Goal: Information Seeking & Learning: Find specific page/section

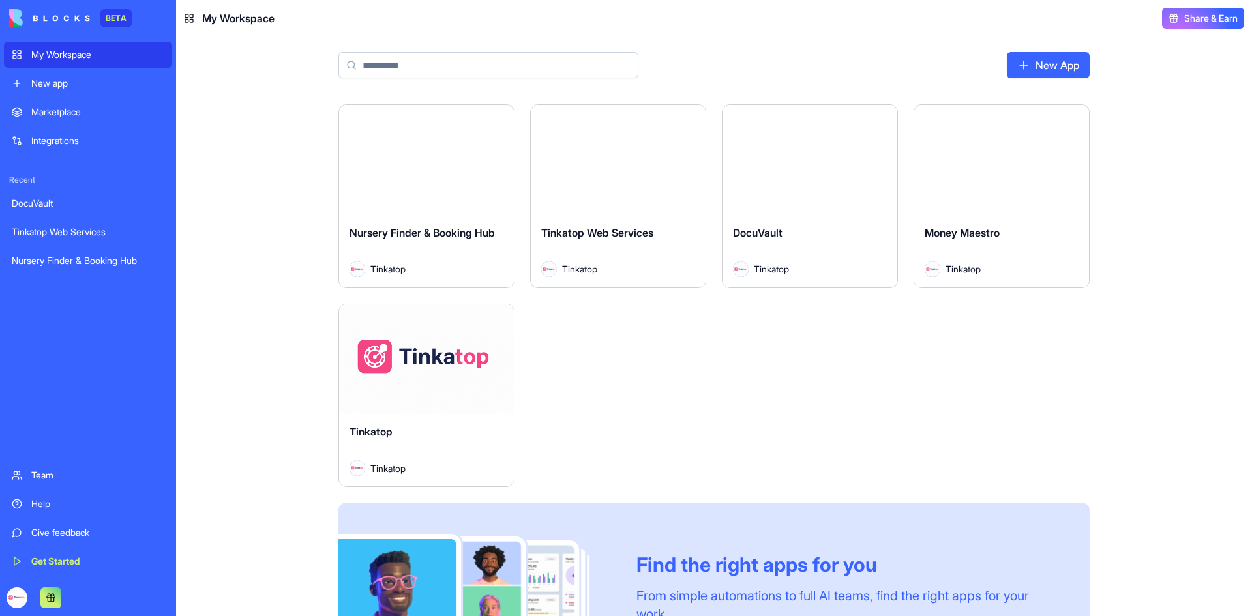
click at [475, 215] on div "Nursery Finder & Booking Hub Tinkatop" at bounding box center [426, 251] width 175 height 73
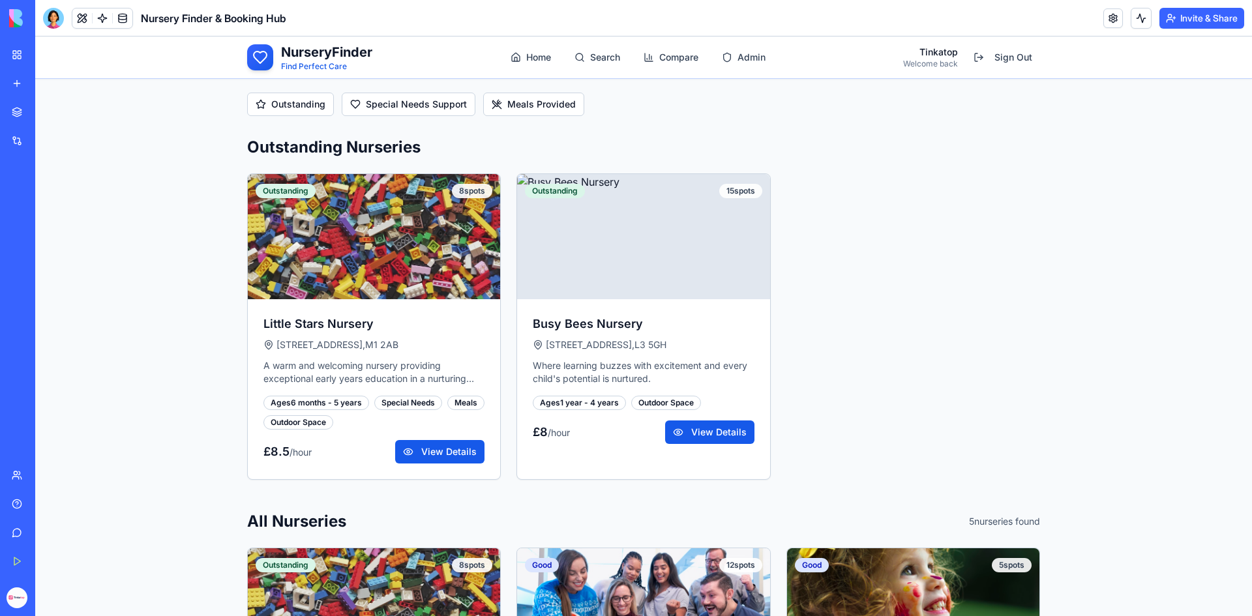
scroll to position [194, 0]
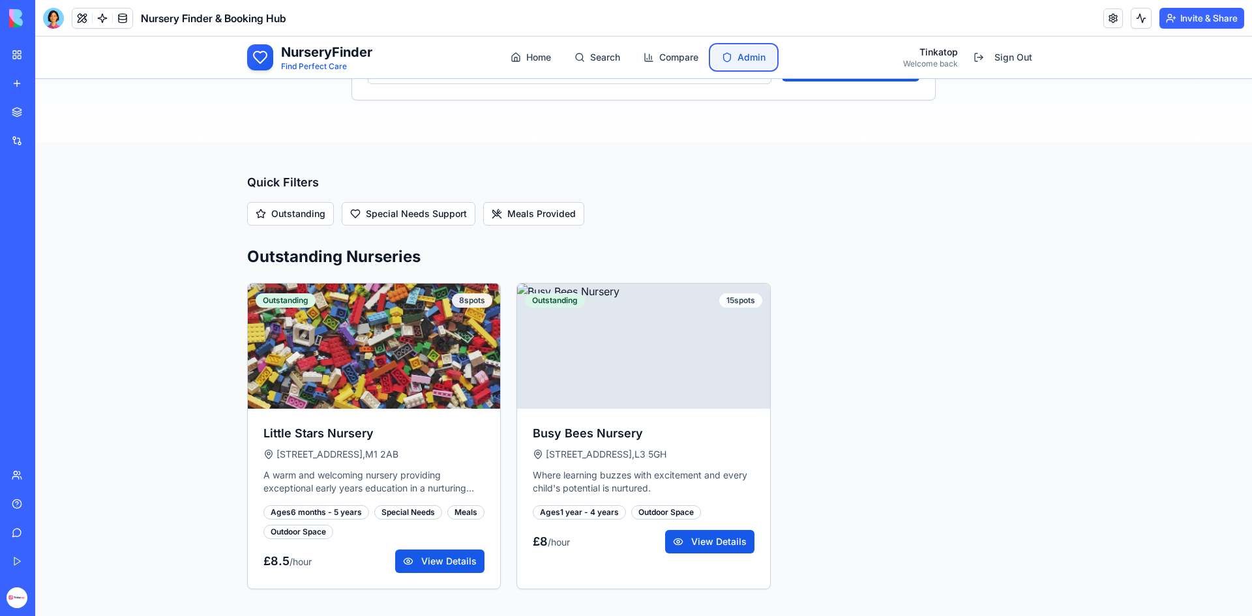
click at [751, 57] on link "Admin" at bounding box center [744, 57] width 65 height 23
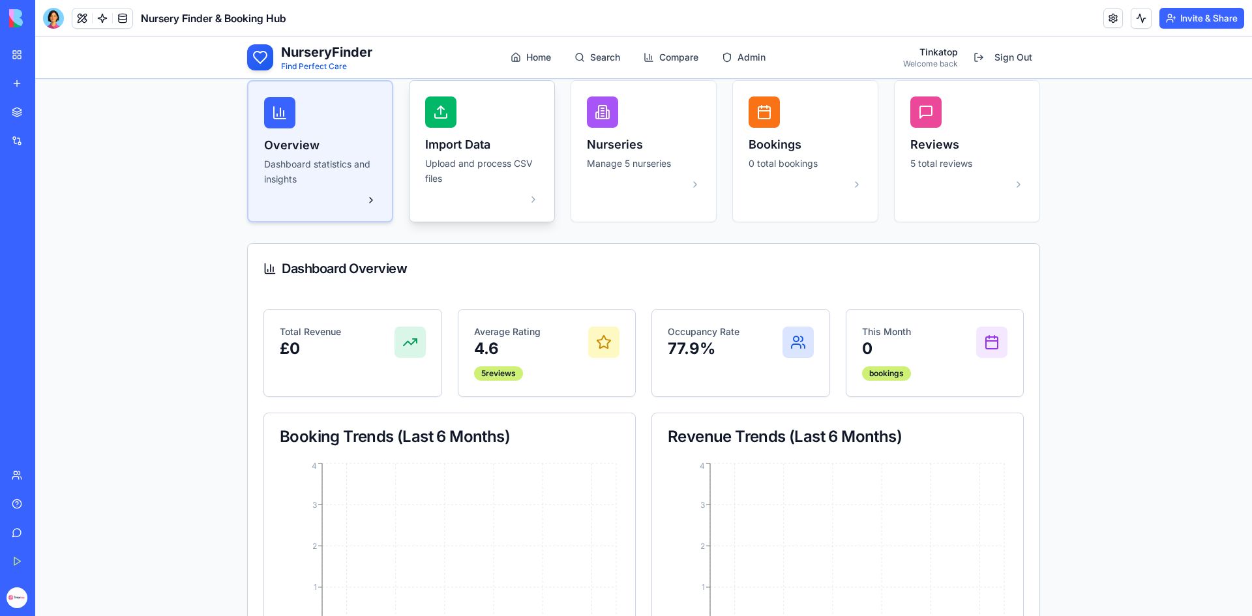
click at [466, 160] on p "Upload and process CSV files" at bounding box center [481, 172] width 113 height 30
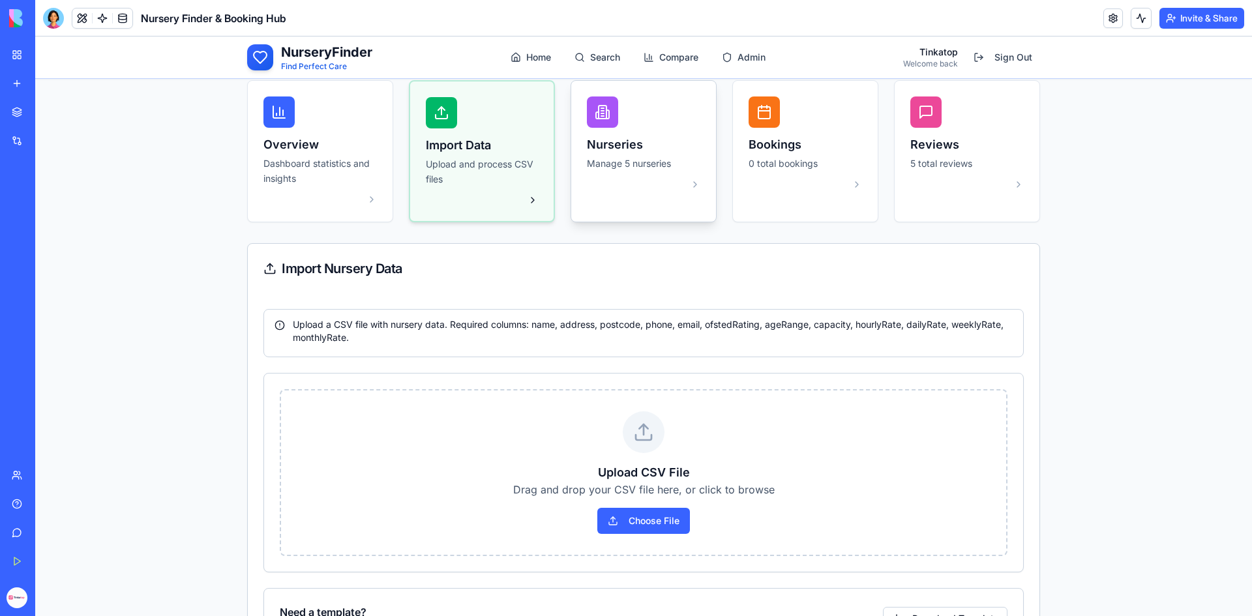
click at [587, 166] on p "Manage 5 nurseries" at bounding box center [643, 164] width 113 height 15
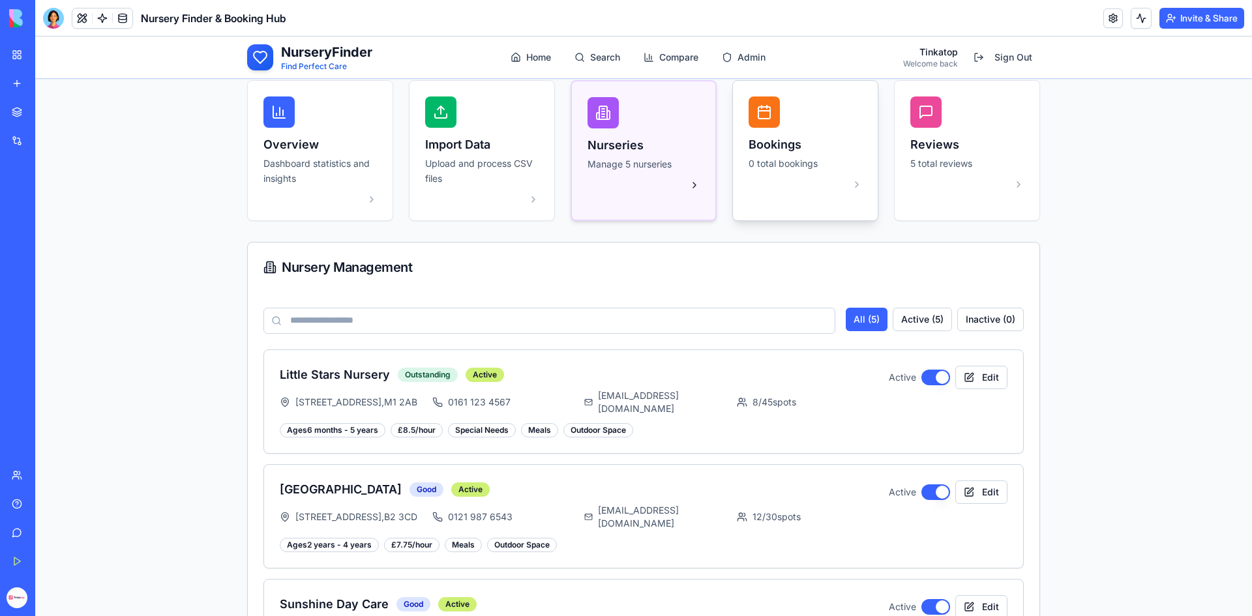
click at [751, 181] on div at bounding box center [805, 184] width 113 height 10
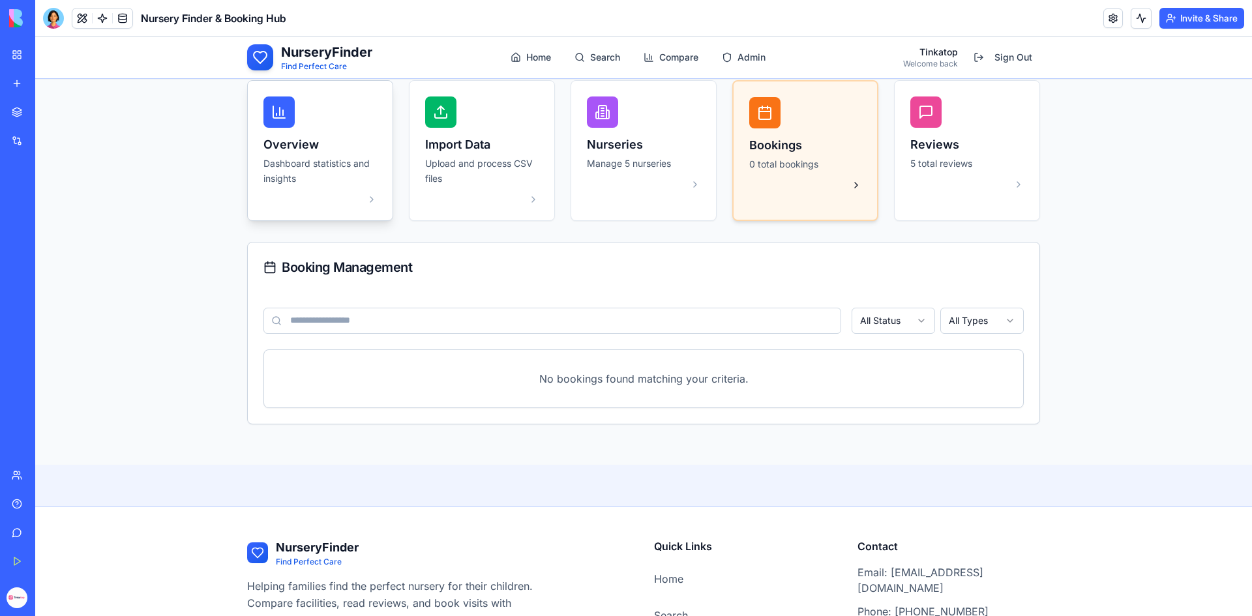
click at [283, 138] on h3 "Overview" at bounding box center [320, 145] width 113 height 18
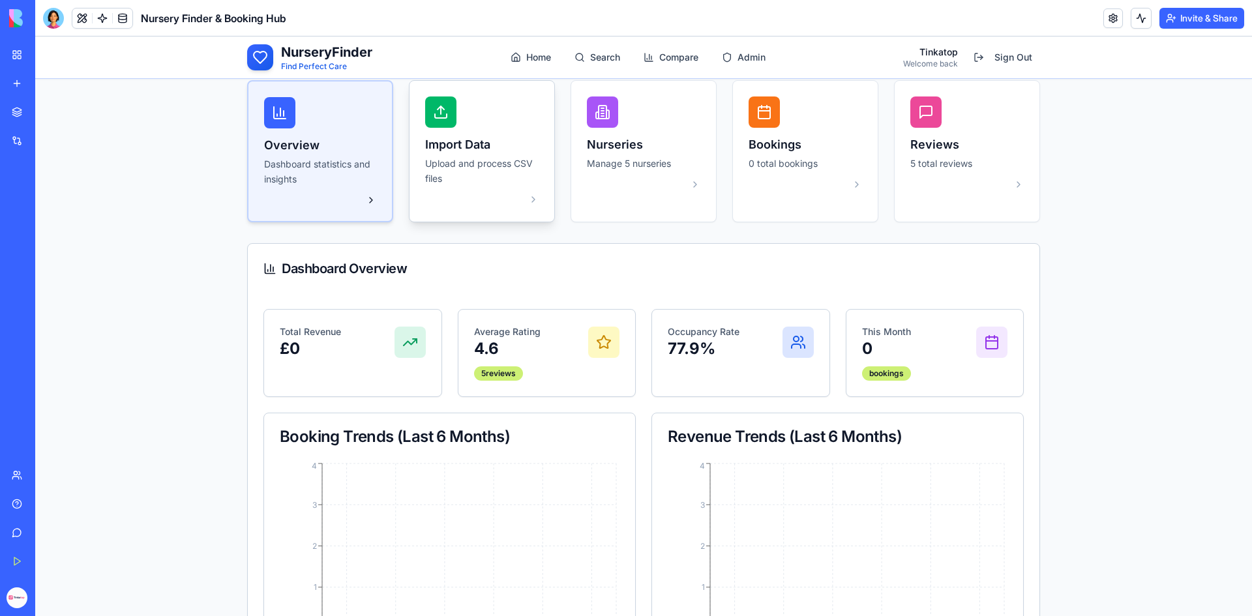
click at [437, 155] on div "Import Data Upload and process CSV files" at bounding box center [481, 161] width 113 height 51
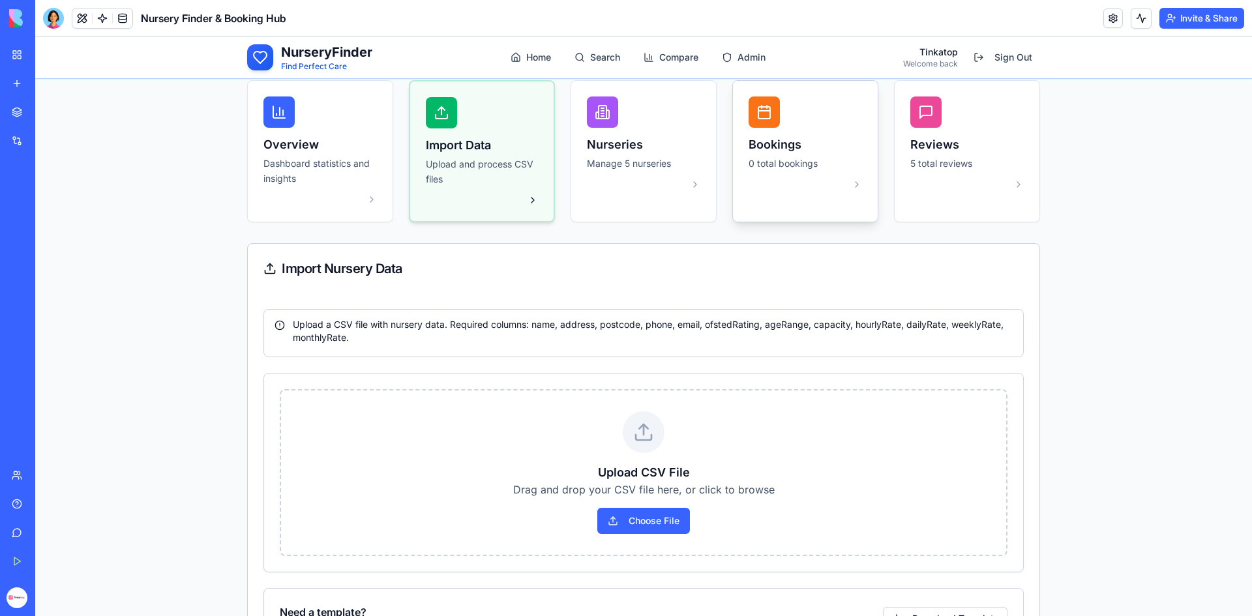
click at [771, 177] on div "Bookings 0 total bookings" at bounding box center [805, 143] width 145 height 125
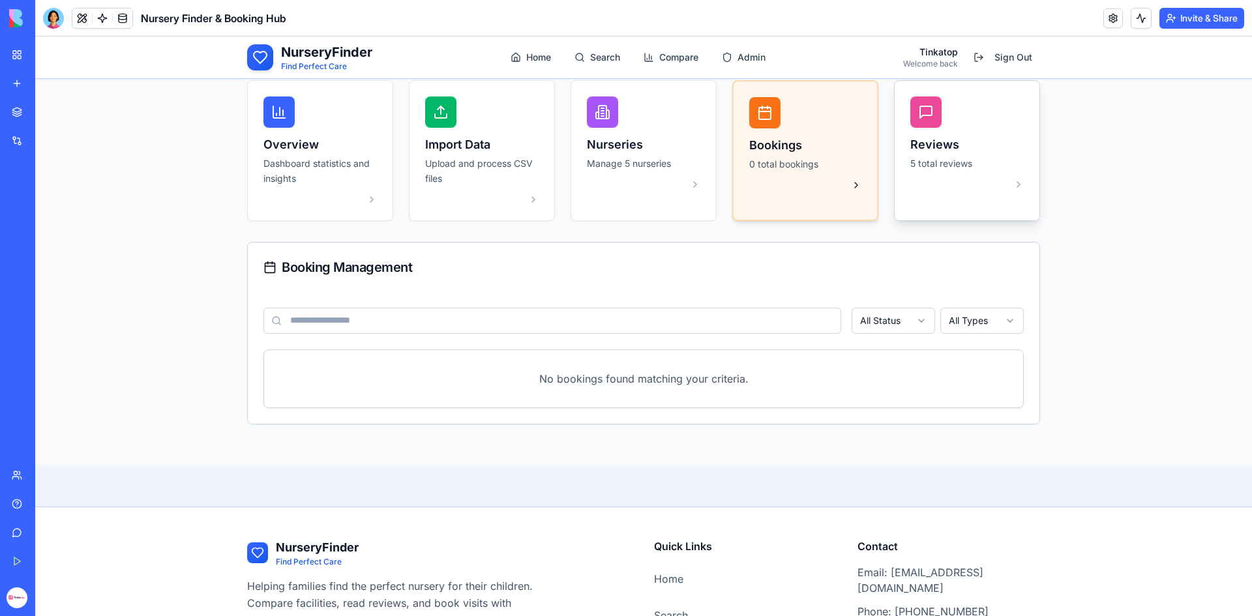
click at [990, 175] on div "Reviews 5 total reviews" at bounding box center [967, 143] width 145 height 125
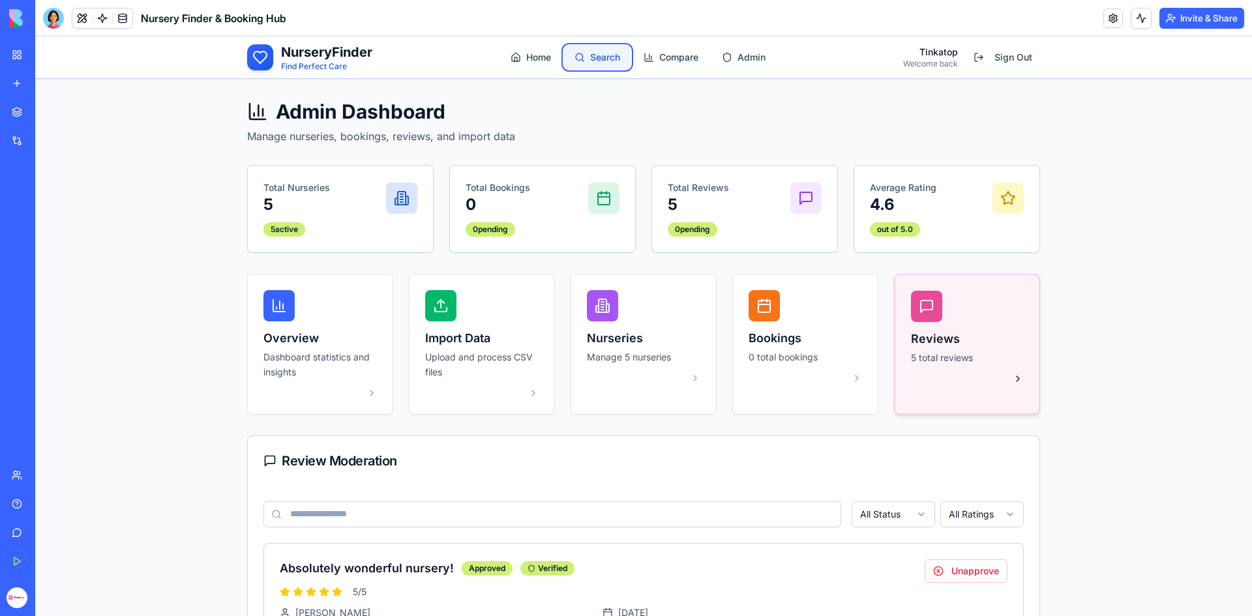
click at [616, 59] on link "Search" at bounding box center [597, 57] width 67 height 23
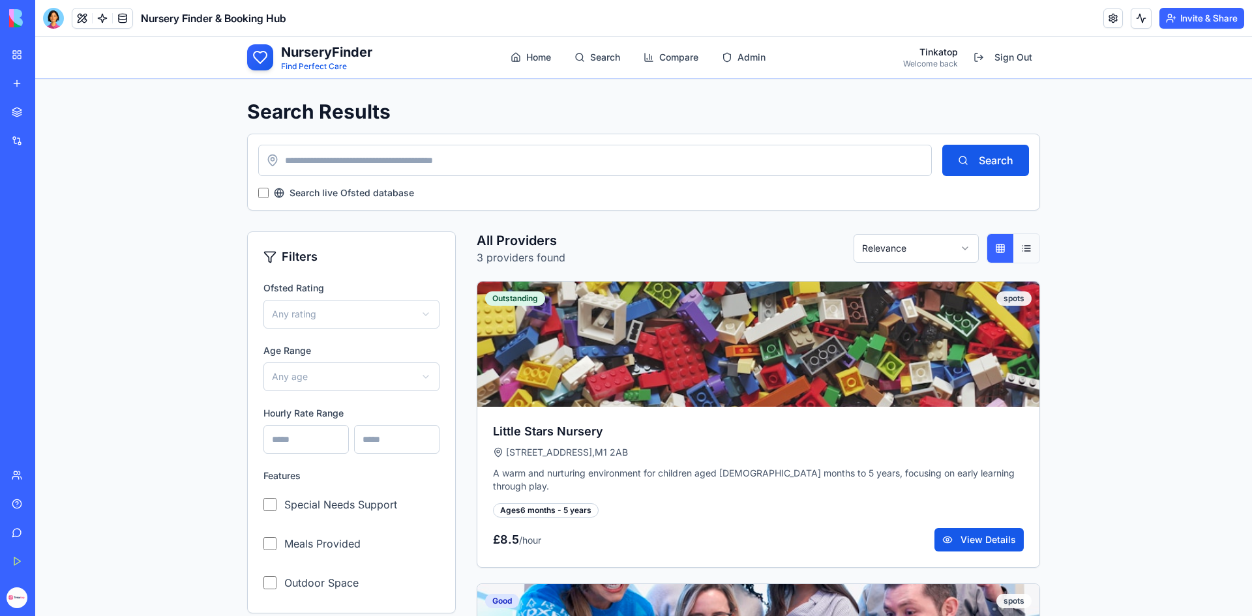
click at [502, 163] on input at bounding box center [595, 160] width 674 height 31
type input "**********"
click at [943, 145] on button "Search" at bounding box center [986, 160] width 87 height 31
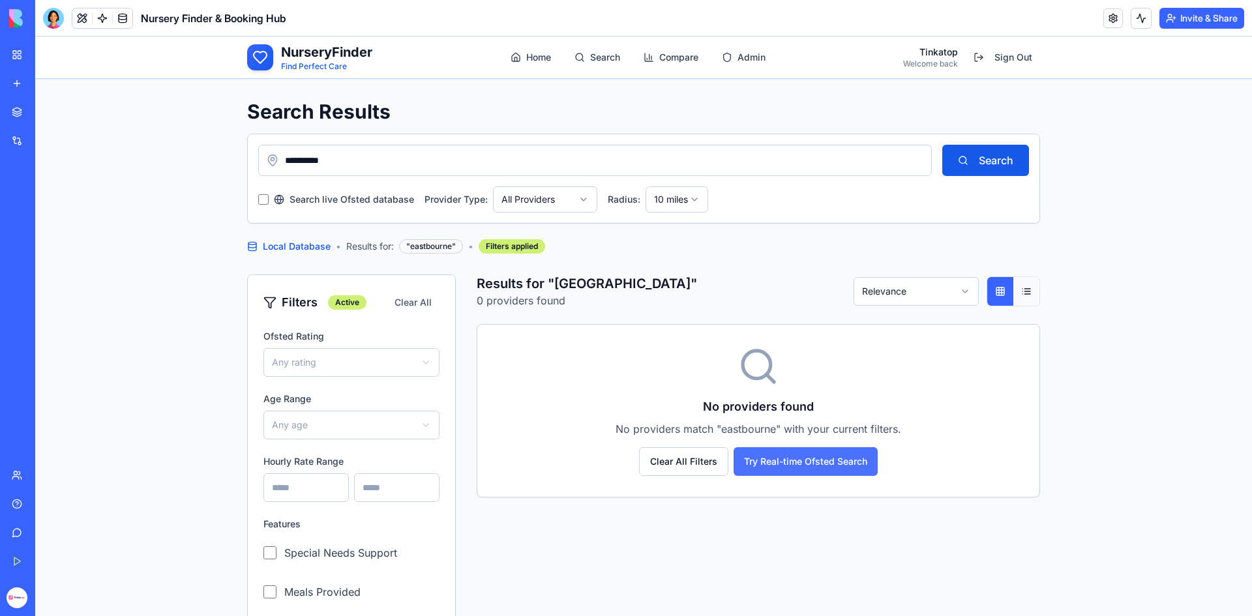
click at [793, 462] on button "Try Real-time Ofsted Search" at bounding box center [806, 461] width 144 height 29
click at [800, 459] on button "Try Real-time Ofsted Search" at bounding box center [806, 461] width 144 height 29
click at [957, 168] on button "Search" at bounding box center [986, 160] width 87 height 31
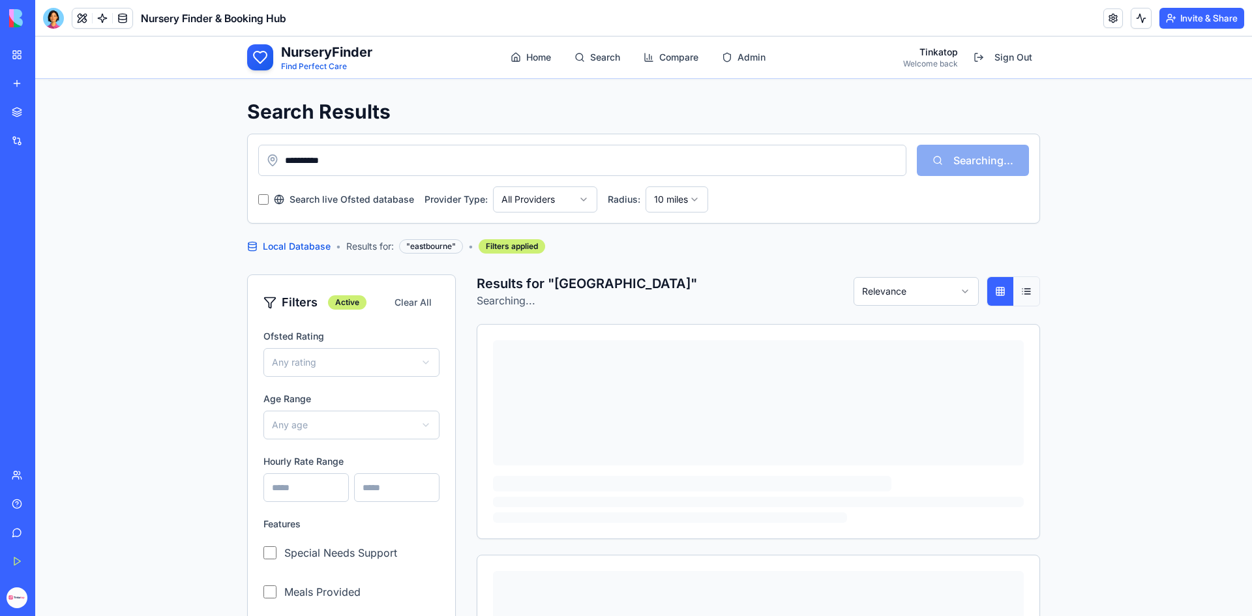
click at [1031, 295] on button at bounding box center [1027, 291] width 26 height 29
click at [992, 294] on button at bounding box center [1001, 291] width 26 height 29
click at [57, 20] on div at bounding box center [53, 18] width 21 height 21
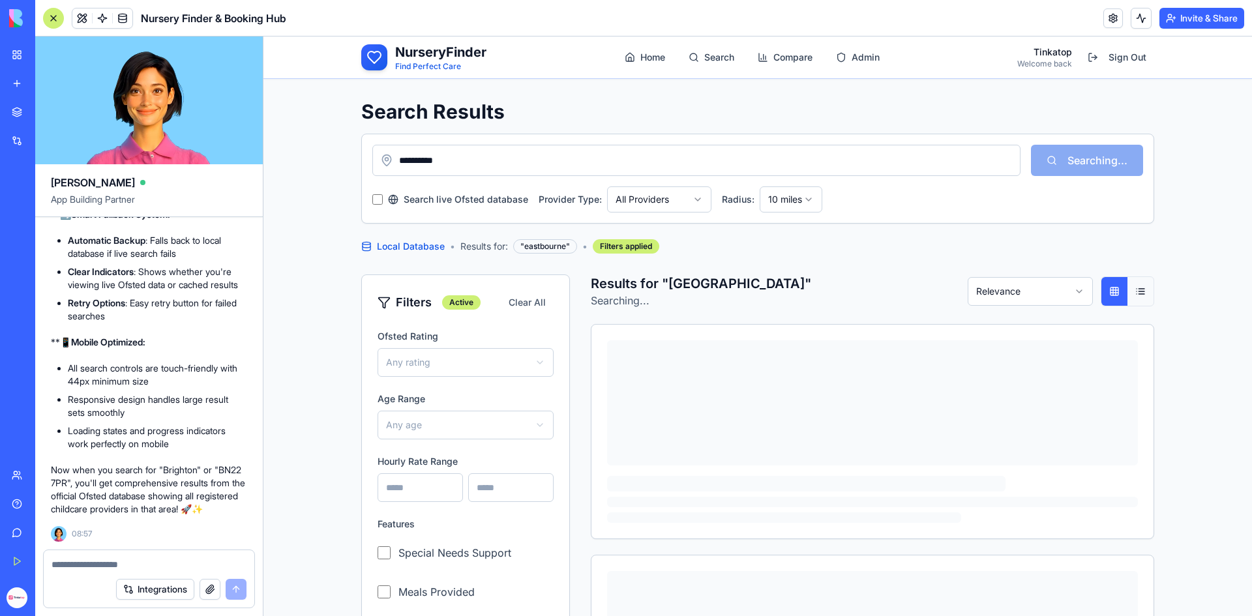
click at [207, 588] on button "button" at bounding box center [210, 589] width 21 height 21
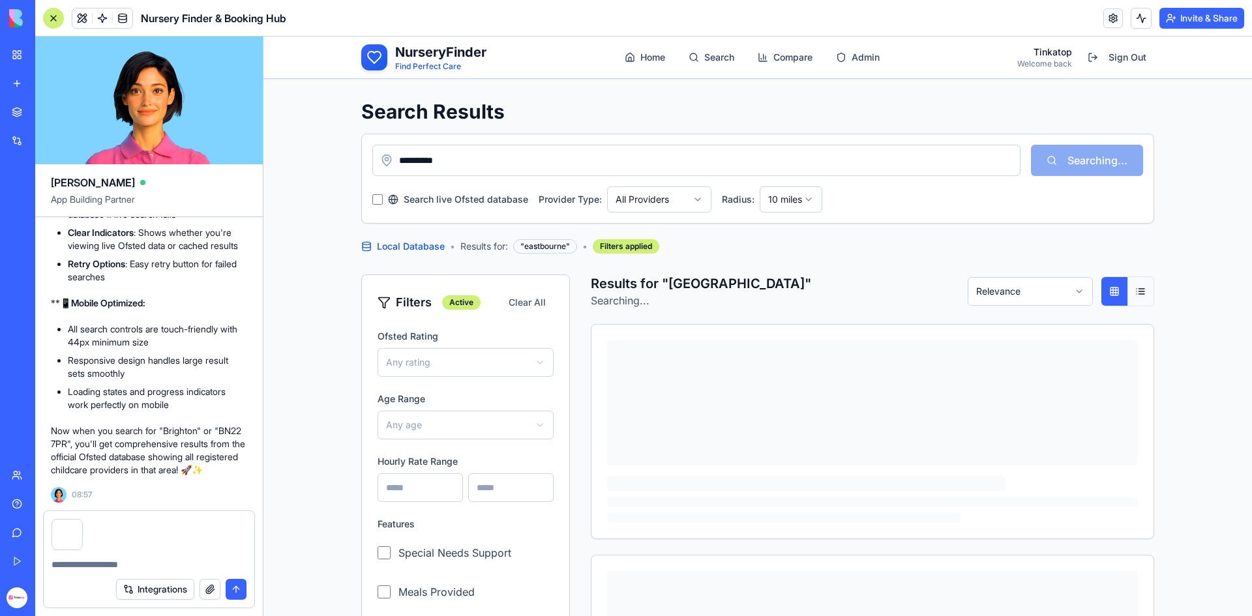
click at [118, 558] on div at bounding box center [149, 561] width 211 height 21
click at [110, 560] on textarea at bounding box center [149, 564] width 195 height 13
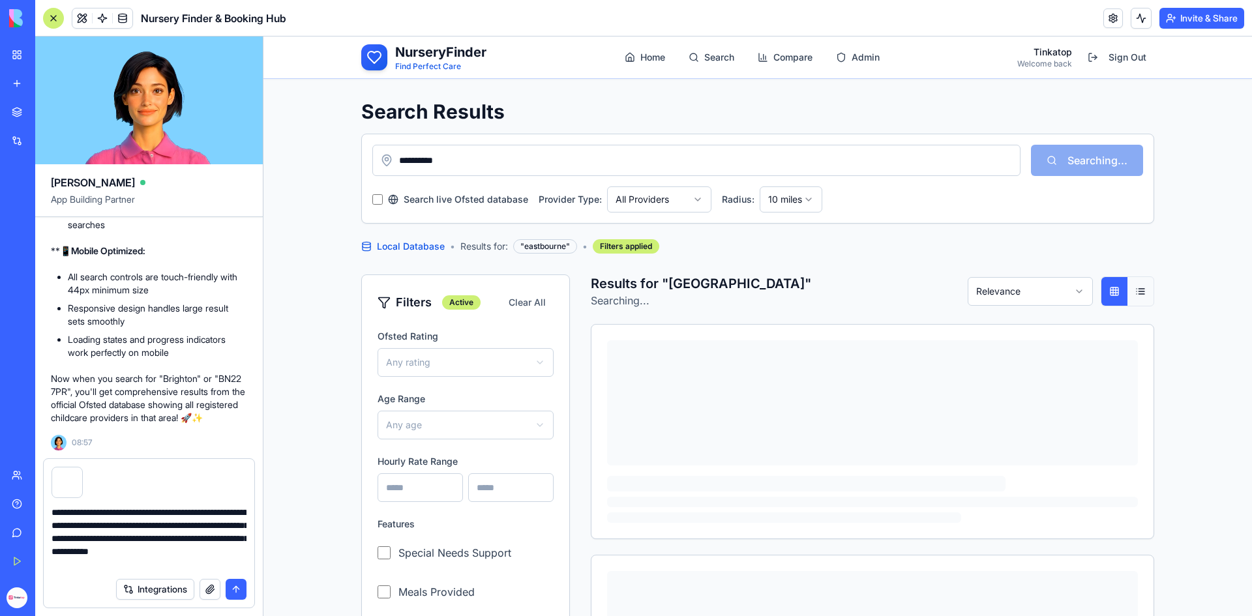
drag, startPoint x: 160, startPoint y: 510, endPoint x: 190, endPoint y: 526, distance: 33.3
click at [190, 526] on textarea "**********" at bounding box center [149, 538] width 195 height 65
click at [138, 566] on textarea "**********" at bounding box center [149, 538] width 195 height 65
paste textarea "**********"
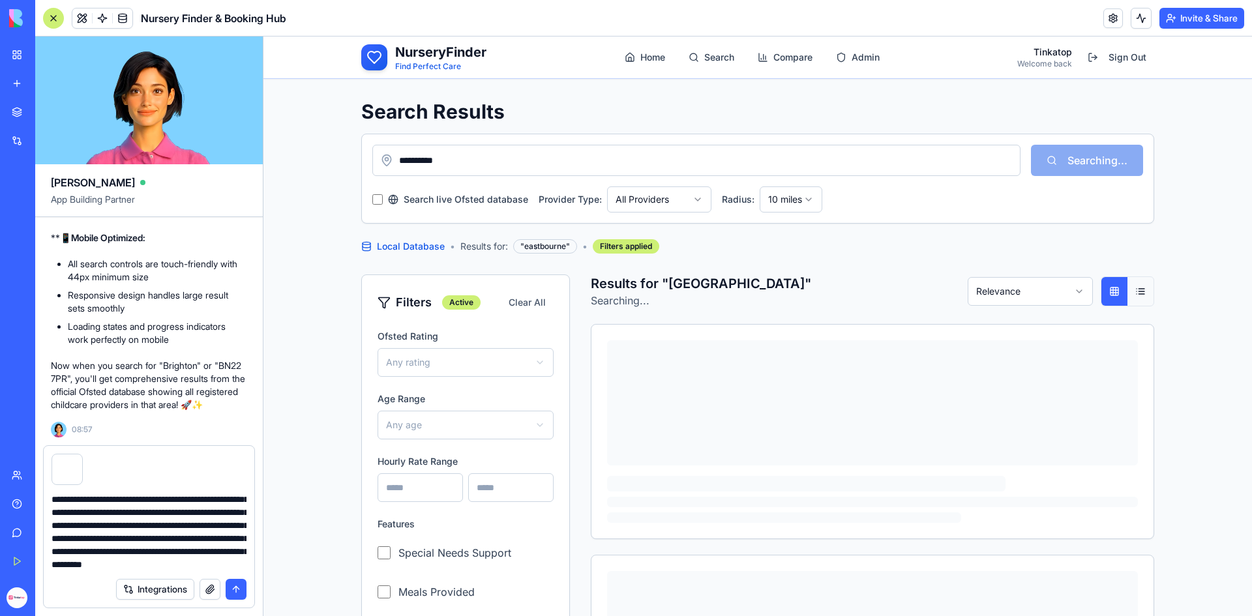
scroll to position [64, 0]
type textarea "**********"
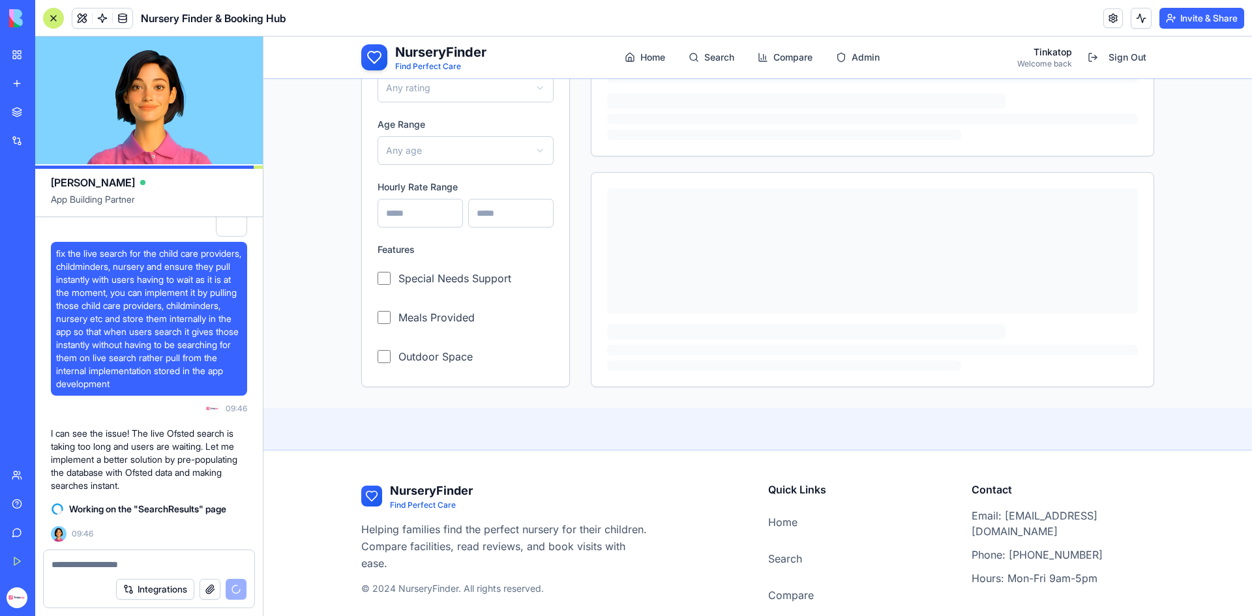
scroll to position [1368, 0]
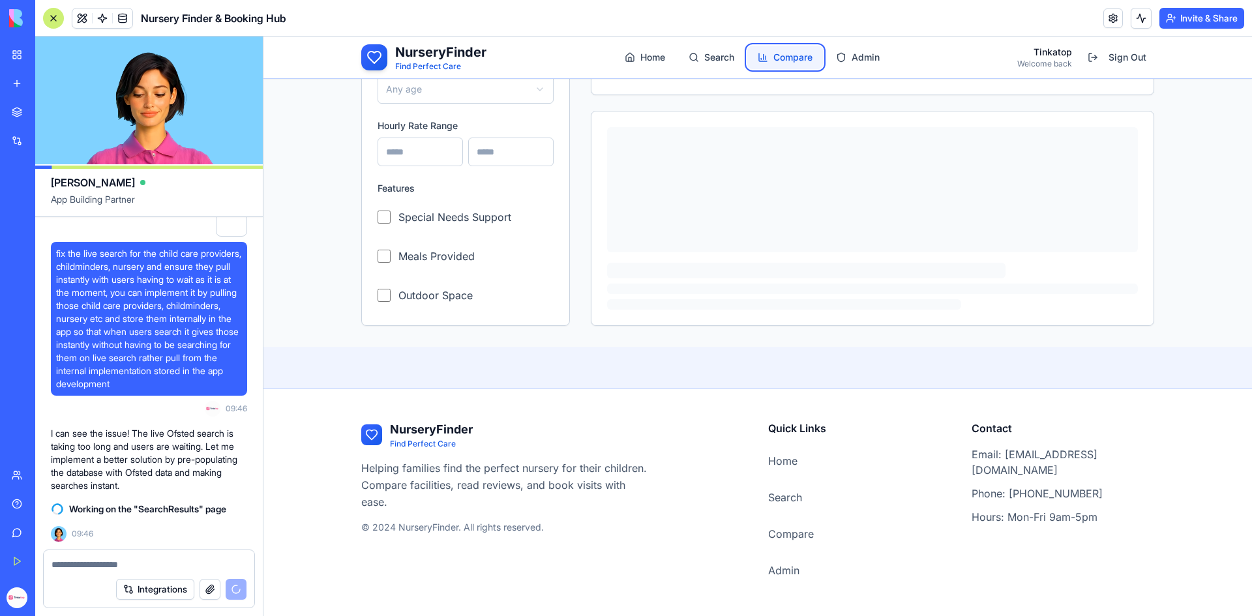
click at [809, 58] on link "Compare" at bounding box center [785, 57] width 76 height 23
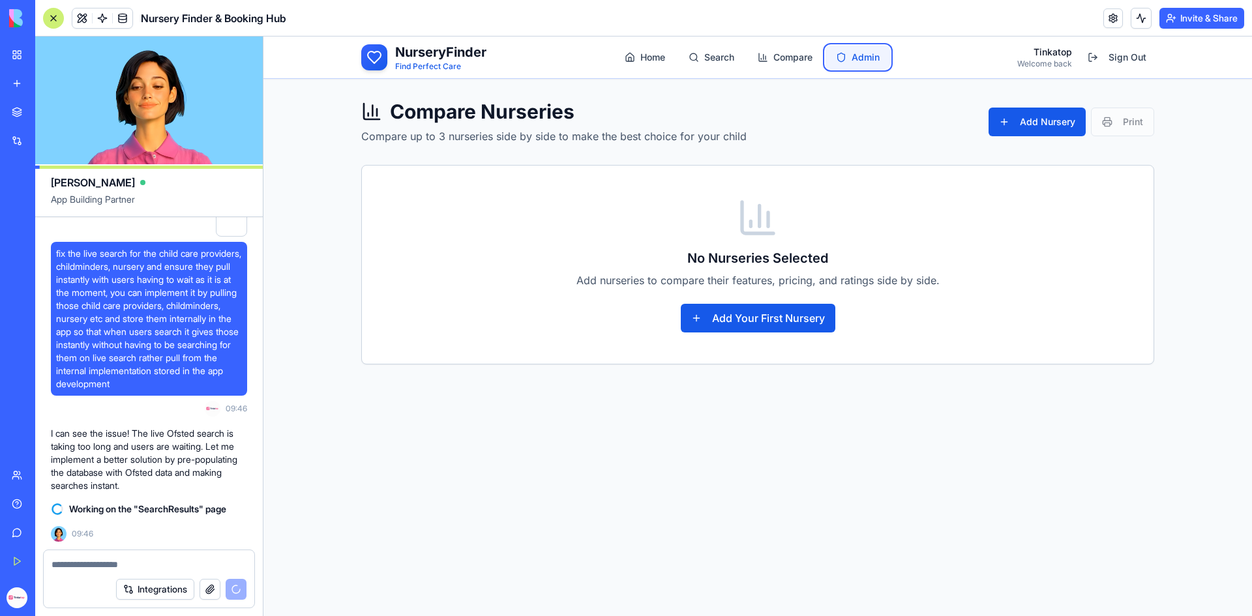
click at [849, 56] on link "Admin" at bounding box center [858, 57] width 65 height 23
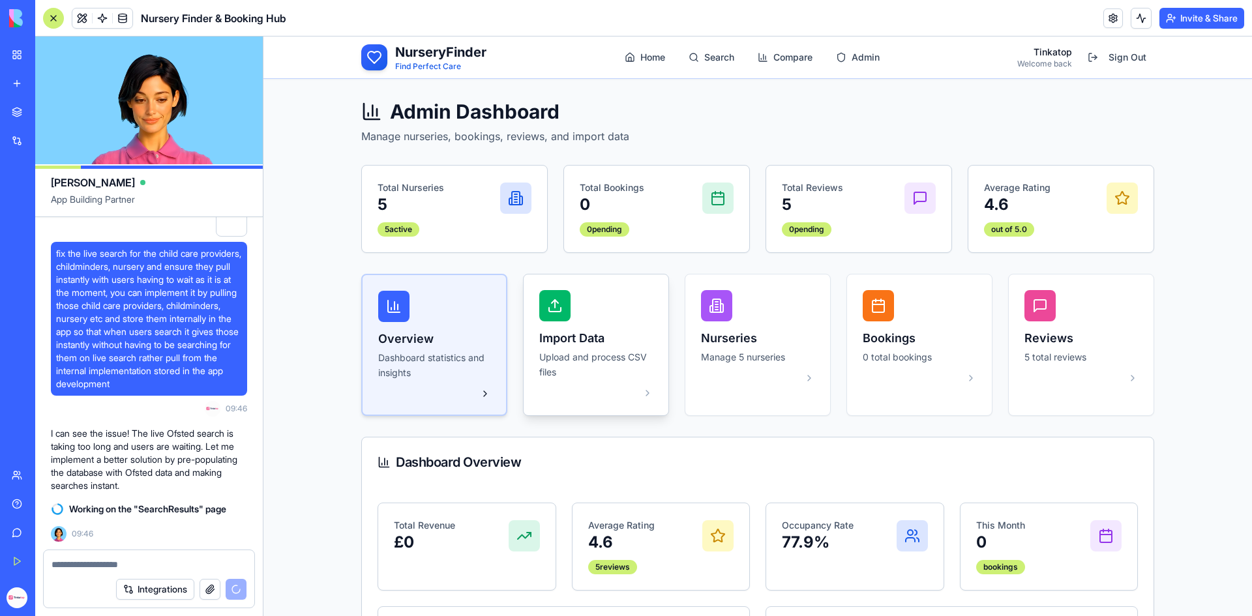
click at [596, 360] on p "Upload and process CSV files" at bounding box center [595, 365] width 113 height 30
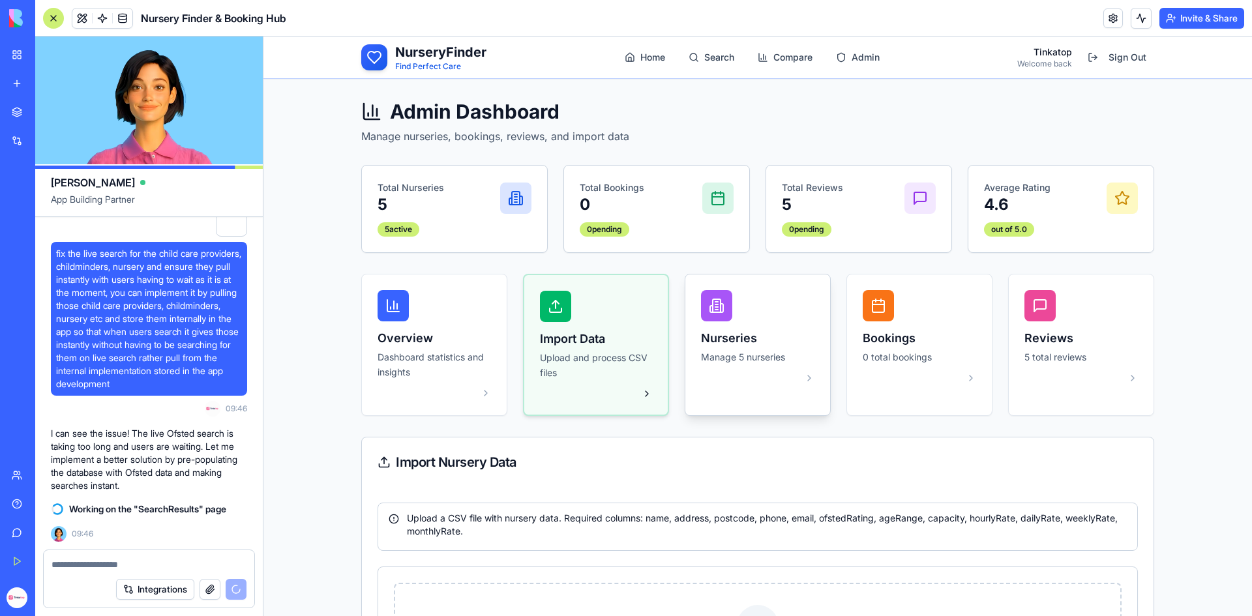
click at [752, 359] on p "Manage 5 nurseries" at bounding box center [757, 357] width 113 height 15
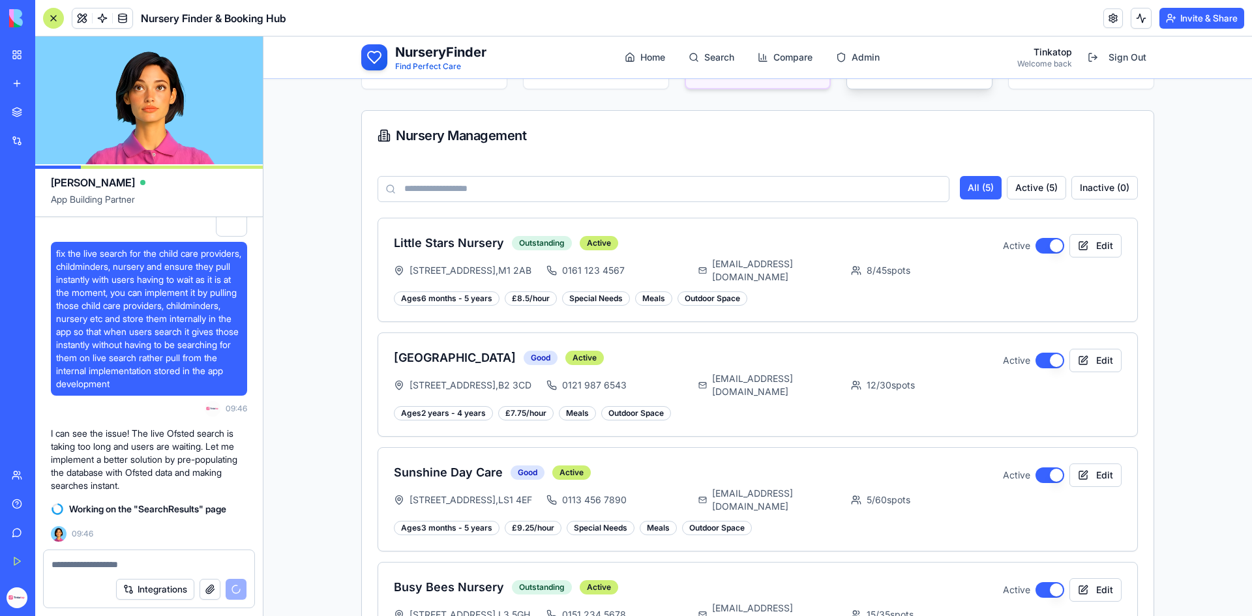
scroll to position [326, 0]
click at [1102, 250] on button "Edit" at bounding box center [1096, 245] width 52 height 23
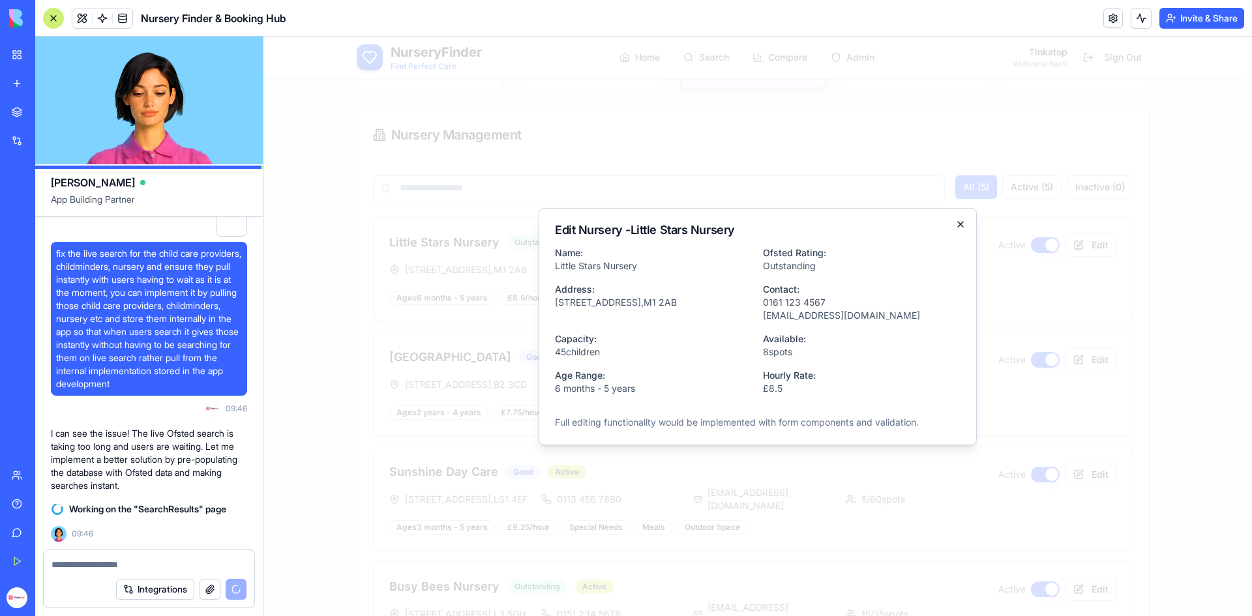
click at [962, 226] on icon "button" at bounding box center [961, 224] width 10 height 10
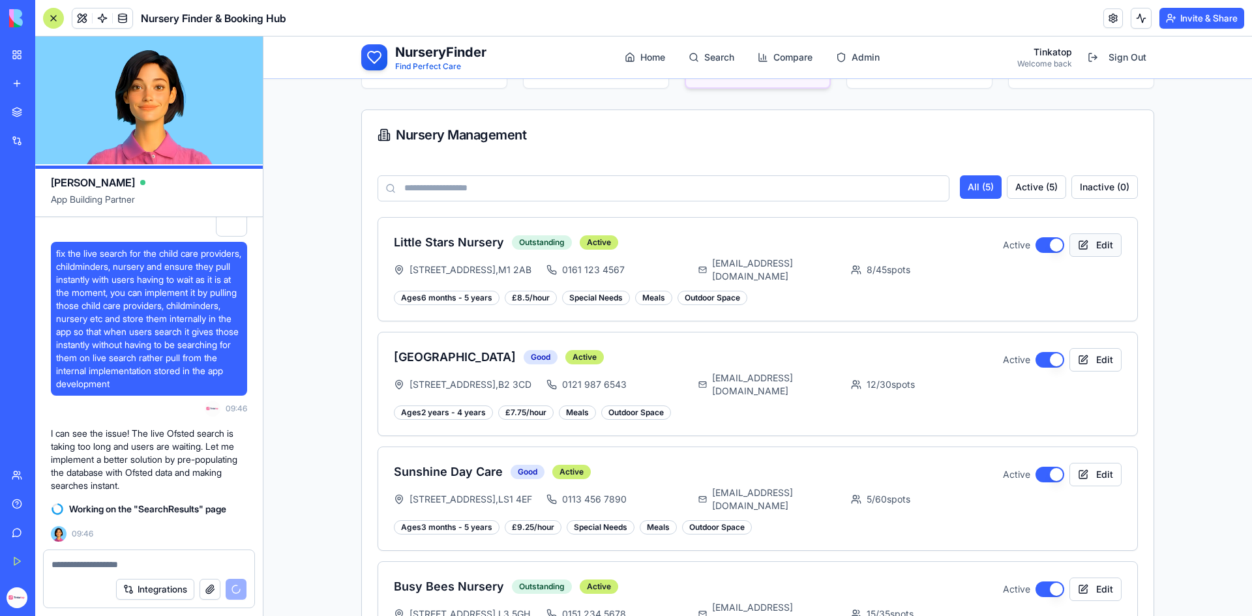
click at [1091, 247] on button "Edit" at bounding box center [1096, 245] width 52 height 23
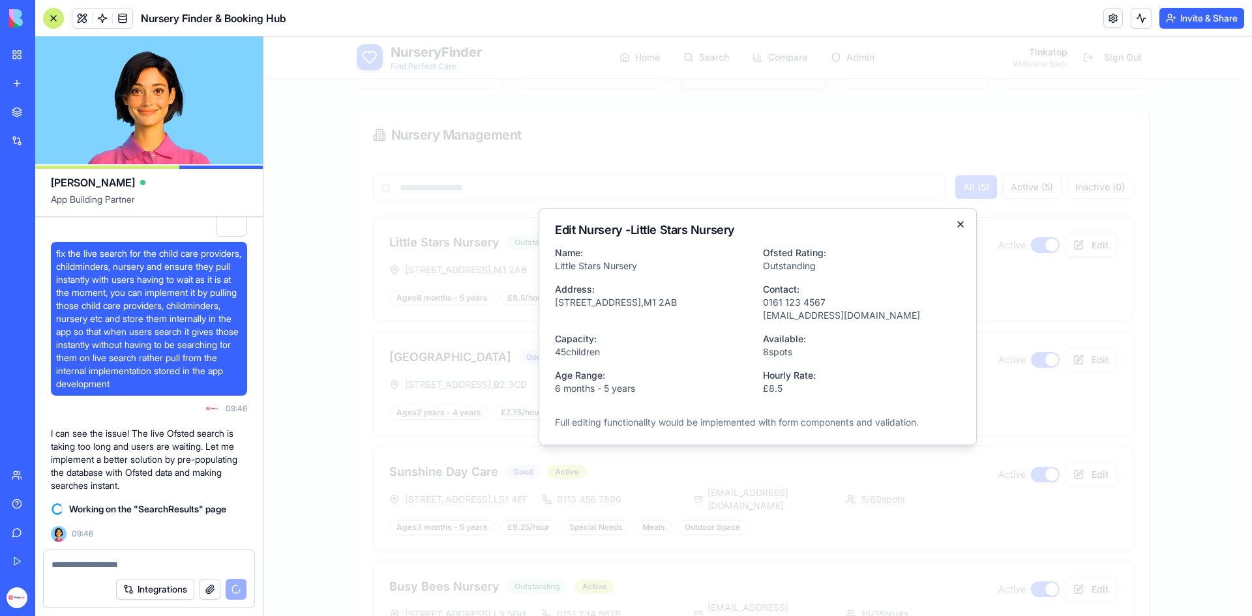
click at [959, 226] on icon "button" at bounding box center [961, 224] width 10 height 10
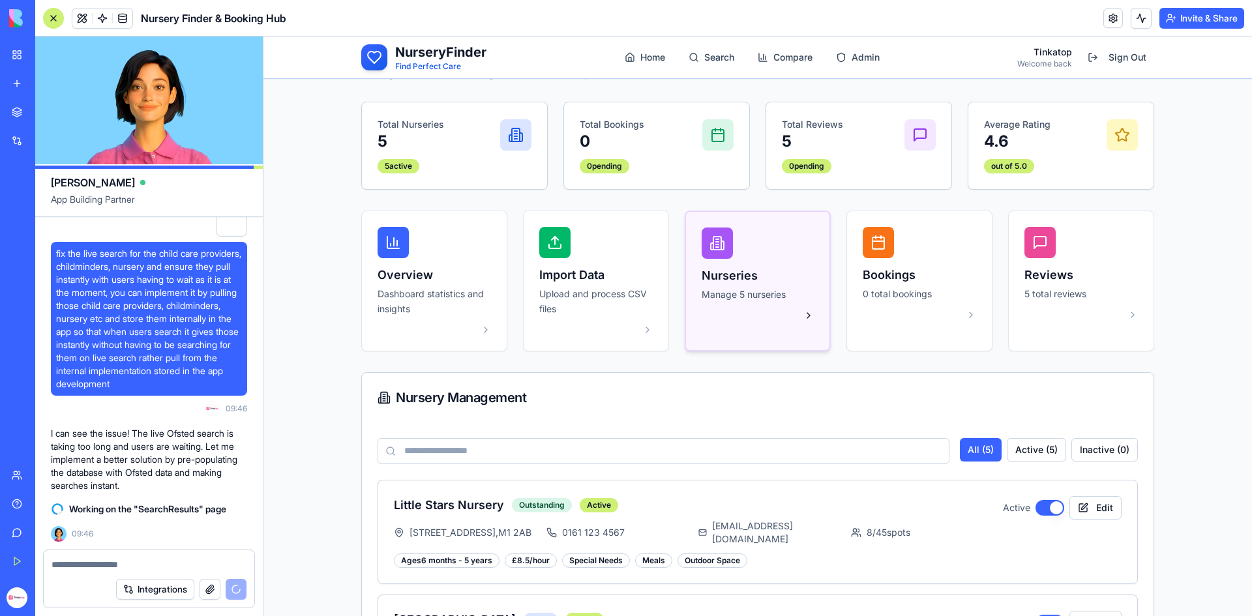
scroll to position [0, 0]
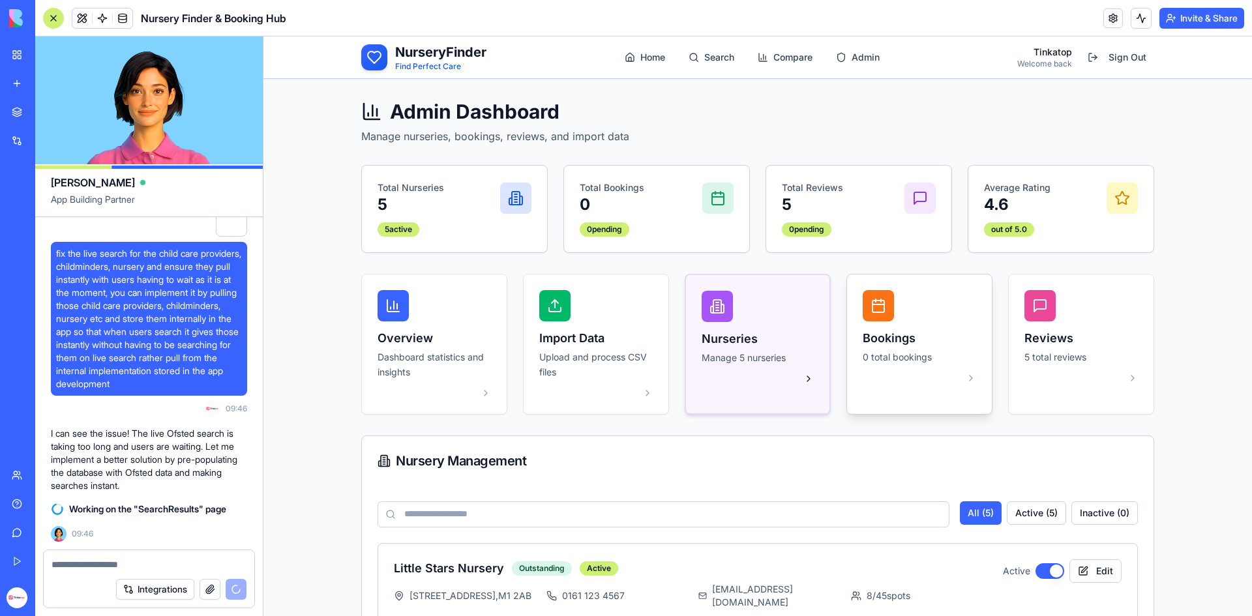
click at [912, 335] on h3 "Bookings" at bounding box center [919, 338] width 113 height 18
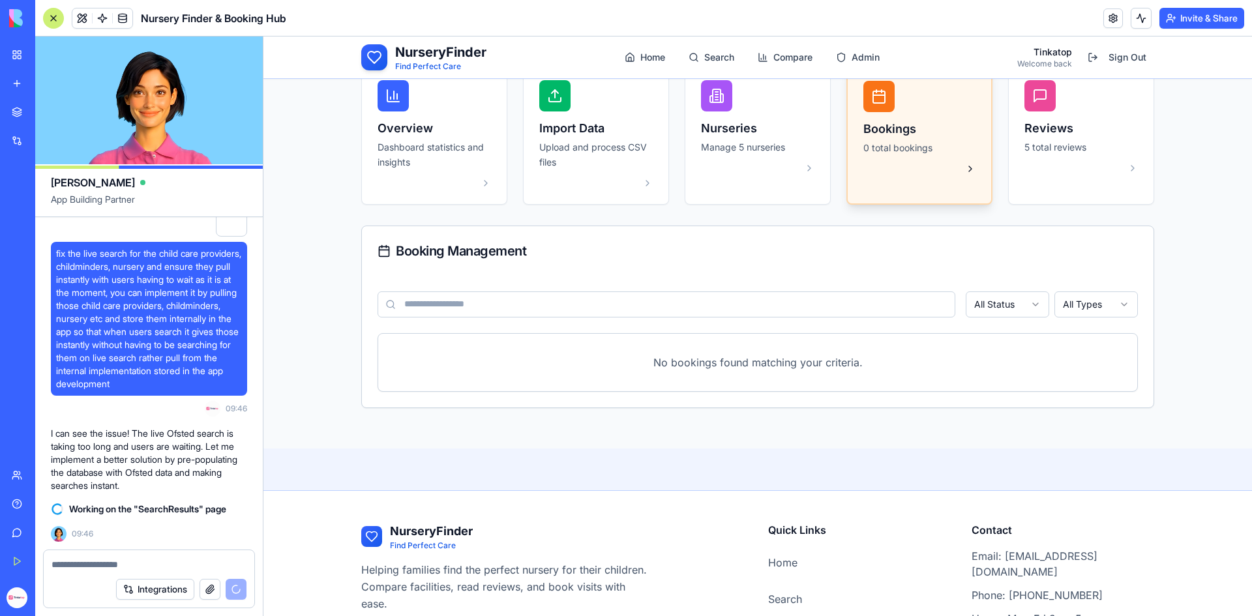
scroll to position [116, 0]
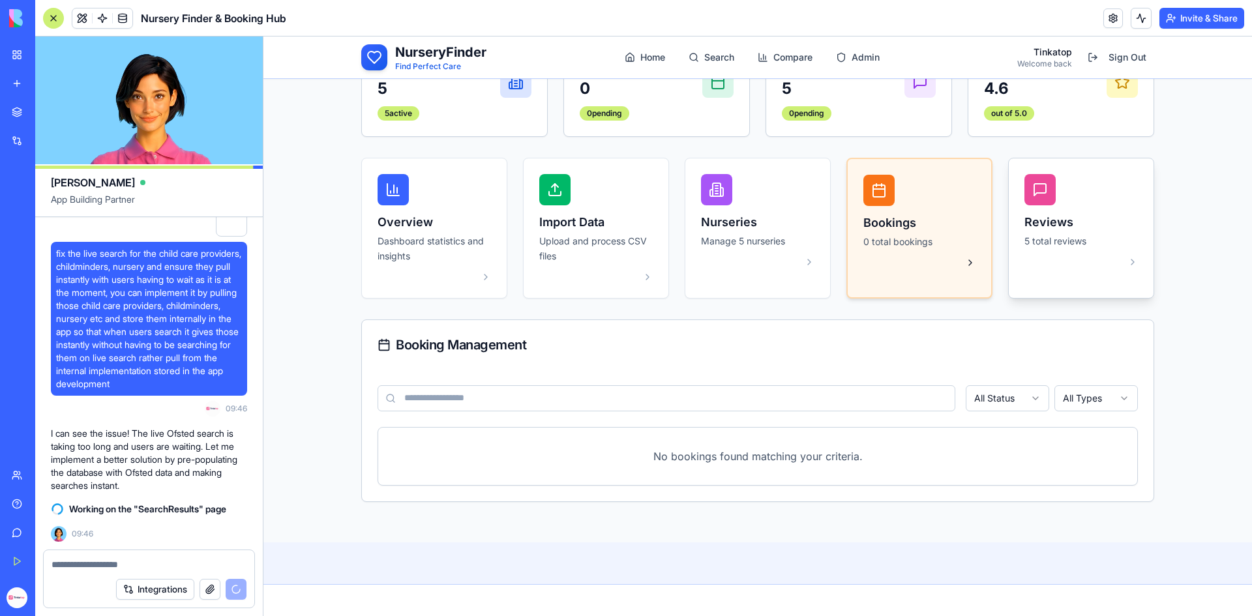
click at [1025, 232] on div "Reviews 5 total reviews" at bounding box center [1081, 231] width 113 height 36
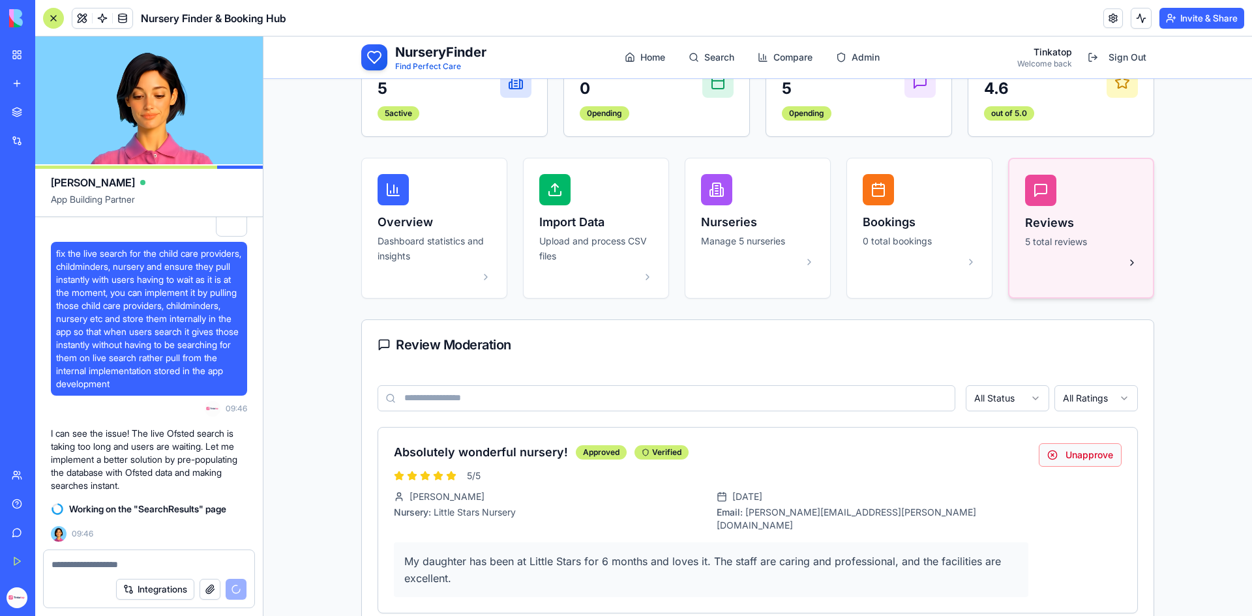
click at [1072, 459] on button "Unapprove" at bounding box center [1080, 455] width 83 height 23
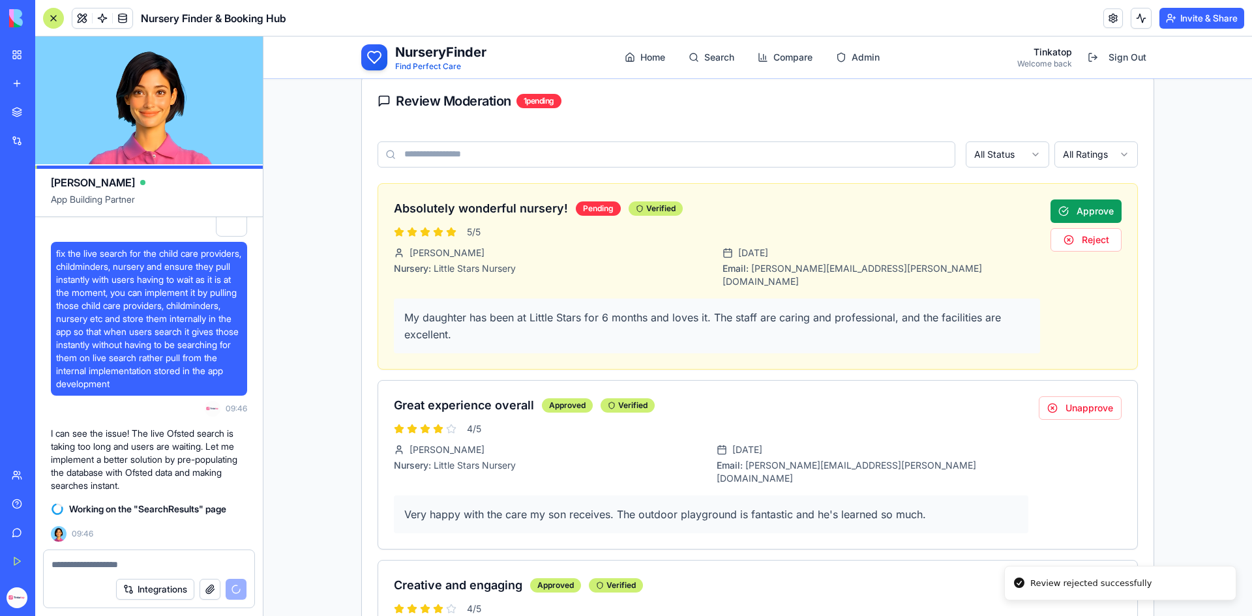
scroll to position [377, 0]
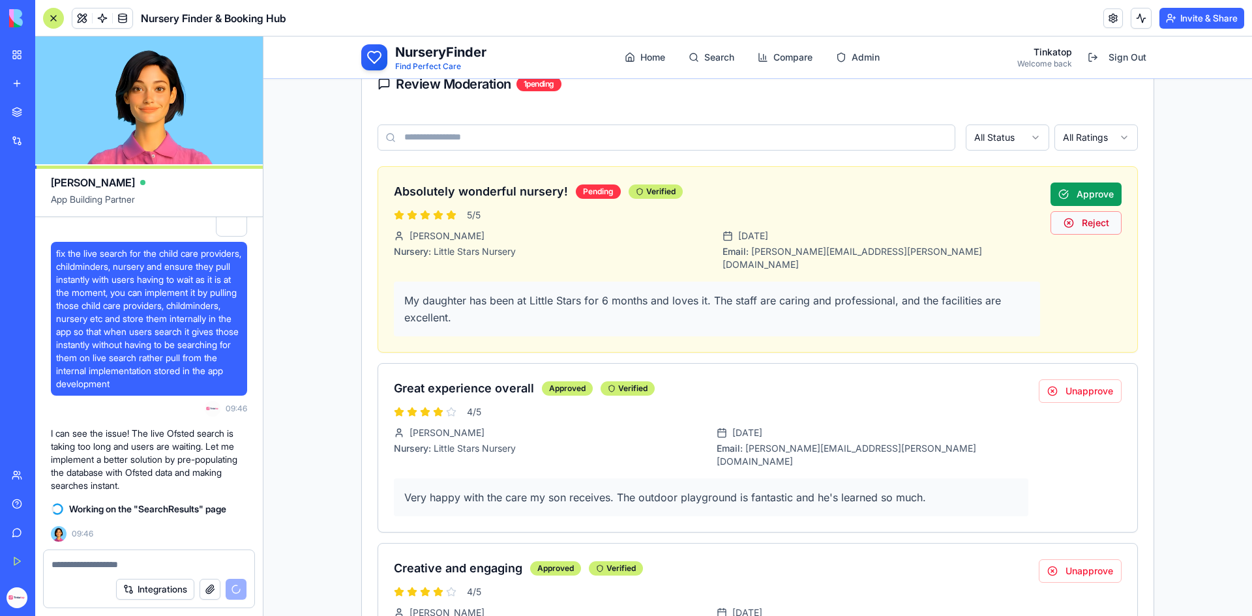
click at [1092, 228] on button "Reject" at bounding box center [1086, 222] width 71 height 23
click at [1108, 381] on button "Unapprove" at bounding box center [1080, 391] width 83 height 23
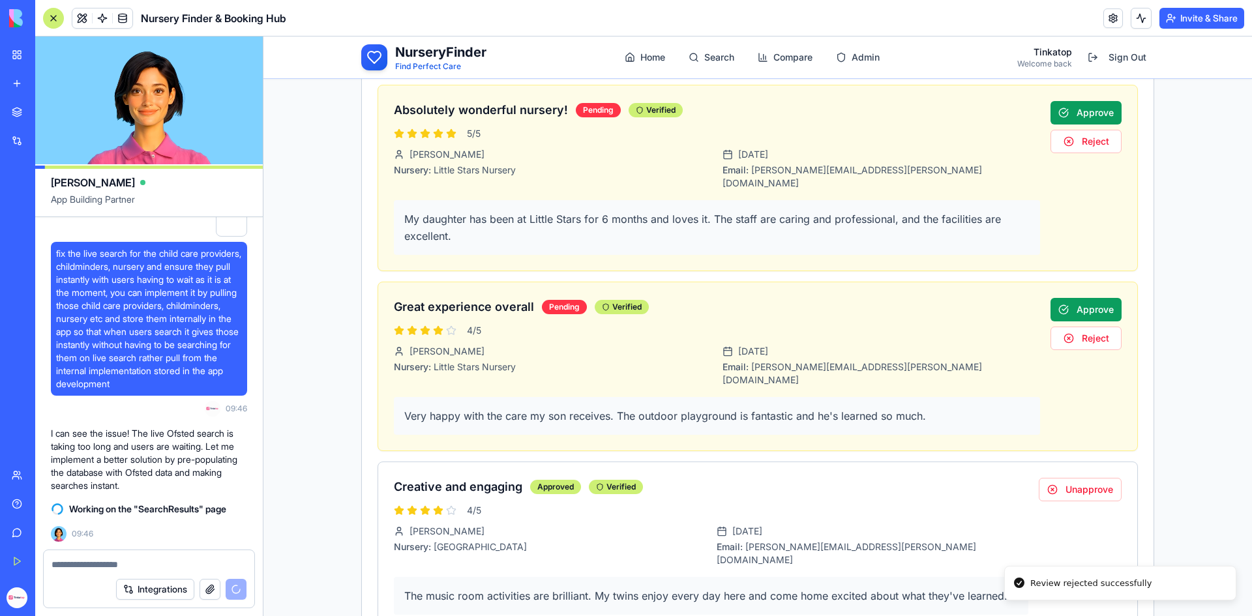
scroll to position [638, 0]
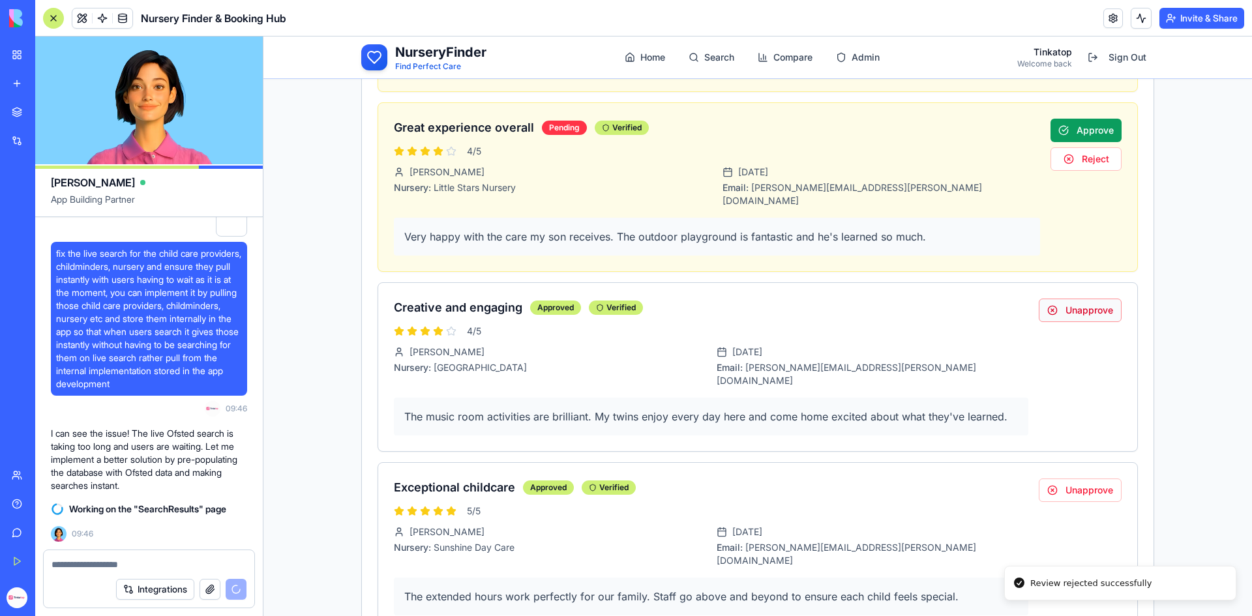
drag, startPoint x: 1069, startPoint y: 285, endPoint x: 1069, endPoint y: 298, distance: 13.0
click at [1069, 299] on button "Unapprove" at bounding box center [1080, 310] width 83 height 23
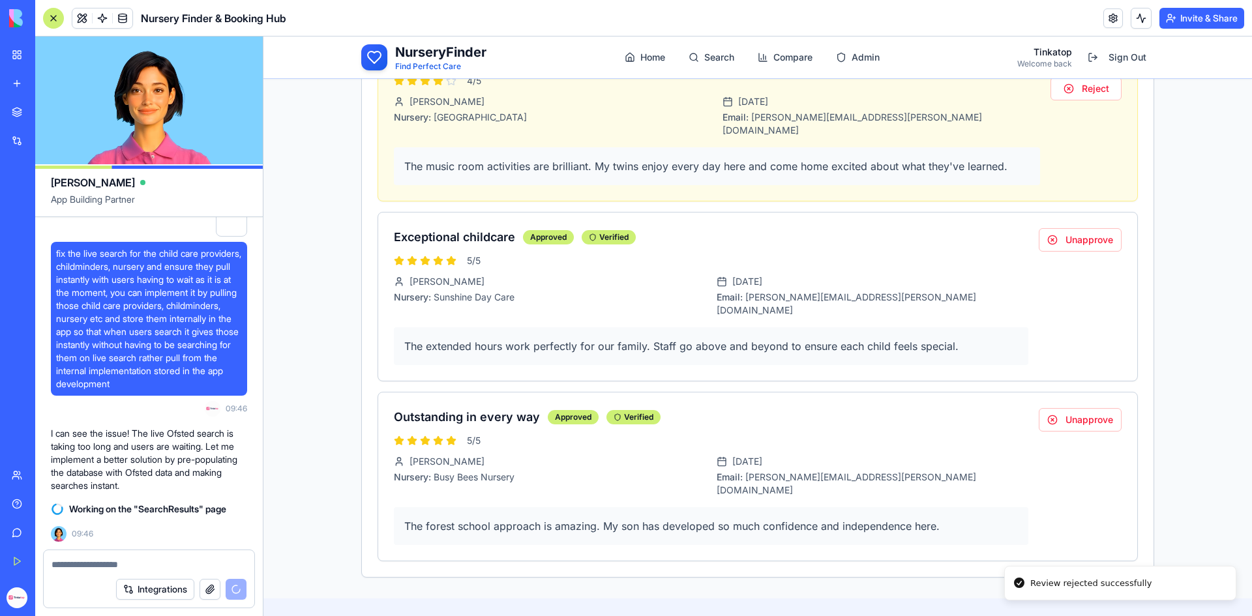
scroll to position [899, 0]
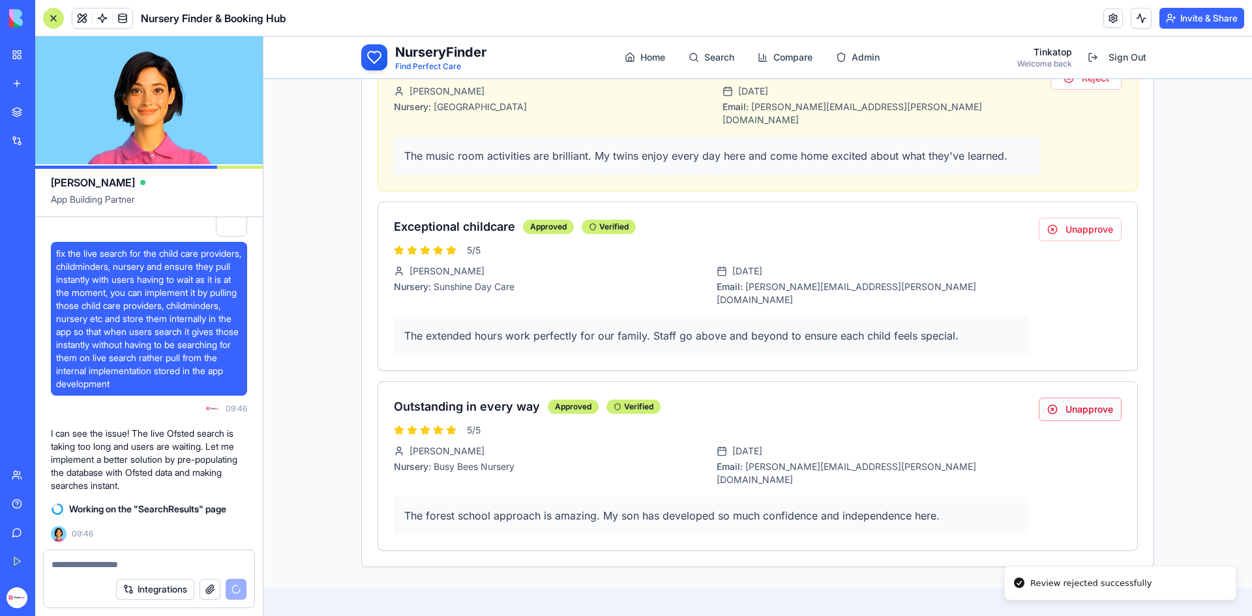
click at [1096, 398] on button "Unapprove" at bounding box center [1080, 409] width 83 height 23
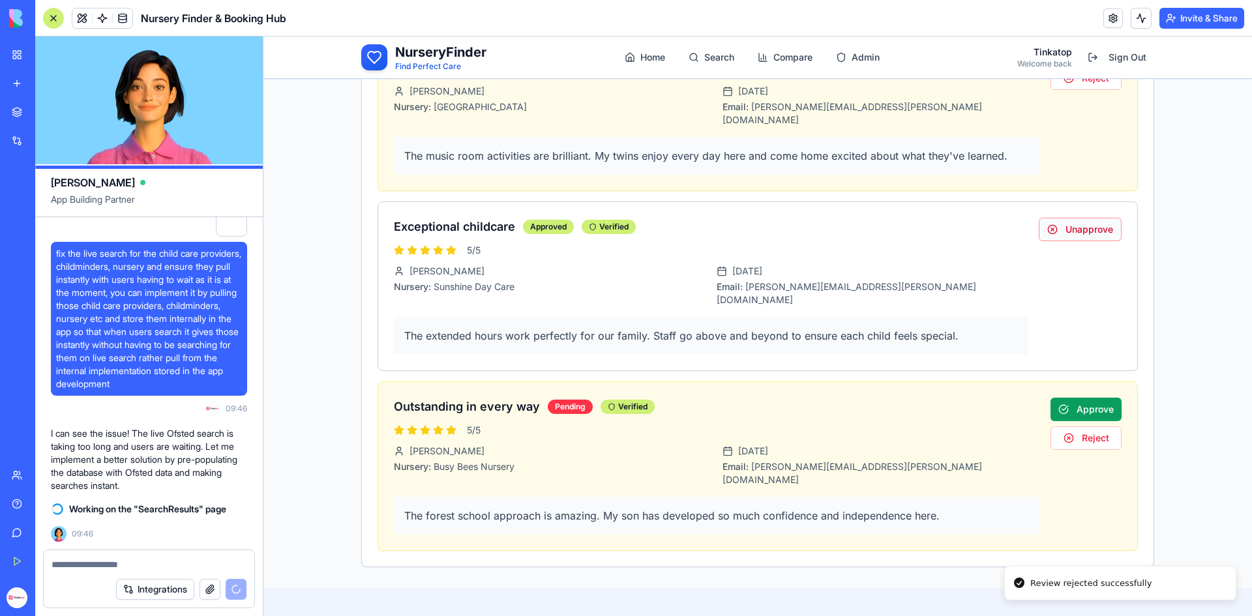
click at [1079, 218] on button "Unapprove" at bounding box center [1080, 229] width 83 height 23
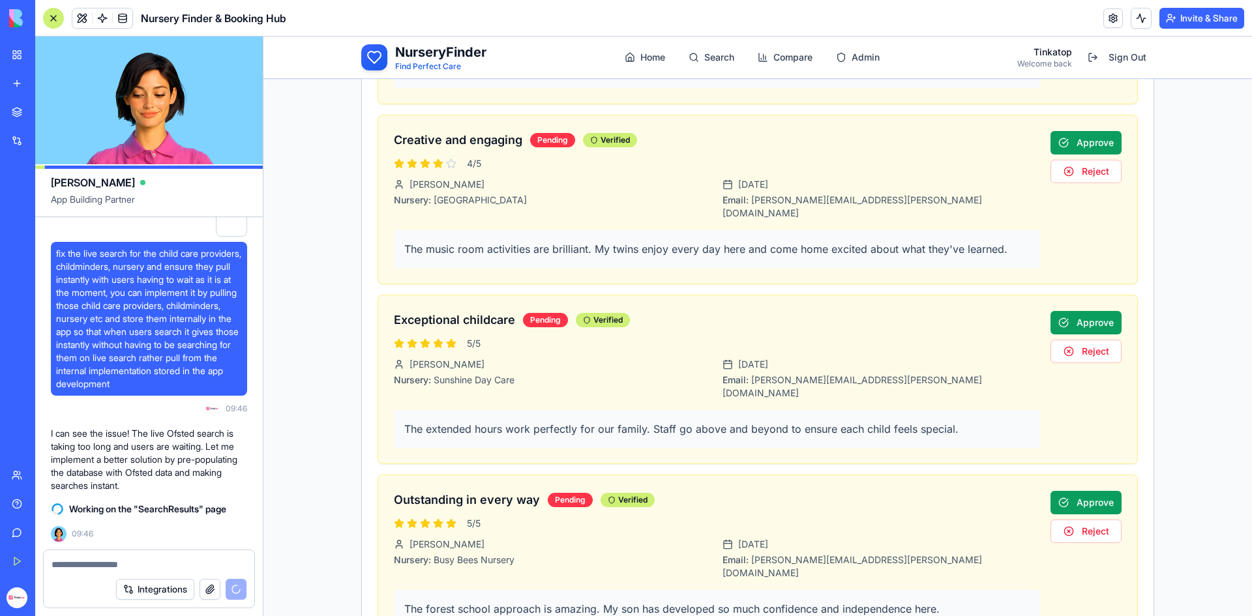
scroll to position [848, 0]
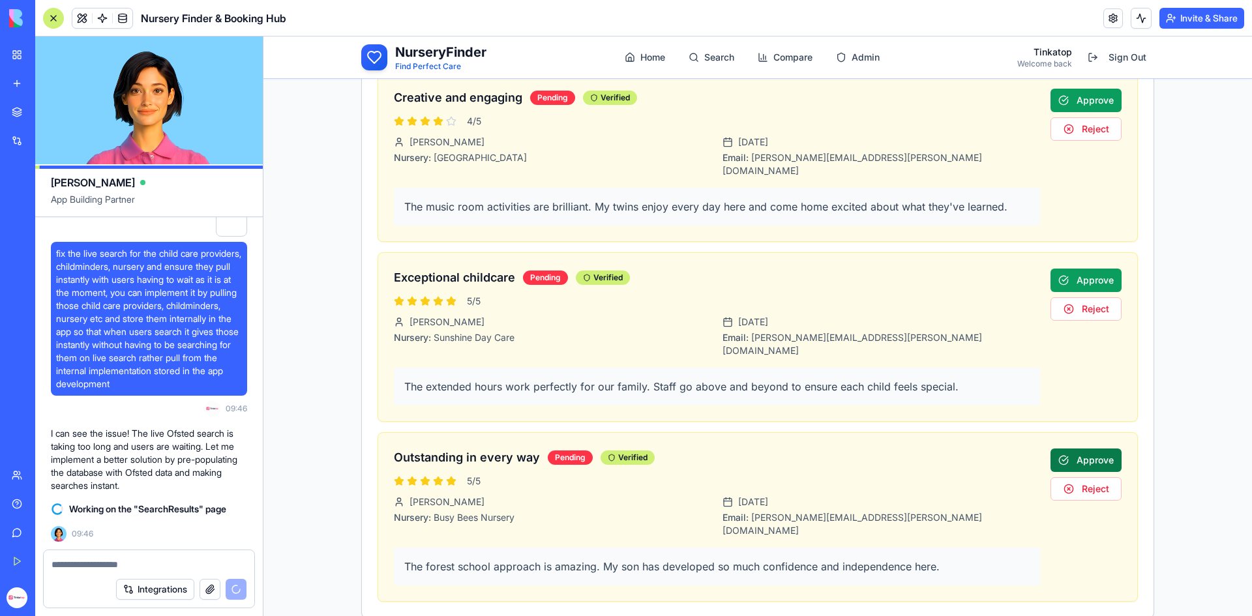
click at [1066, 449] on button "Approve" at bounding box center [1086, 460] width 71 height 23
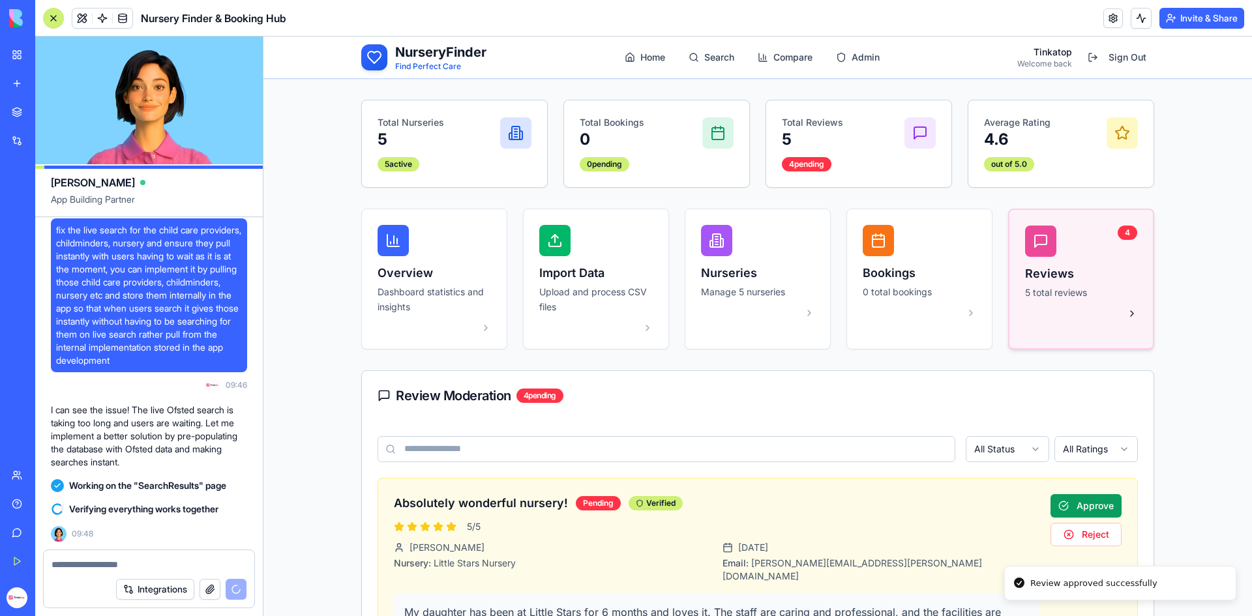
scroll to position [0, 0]
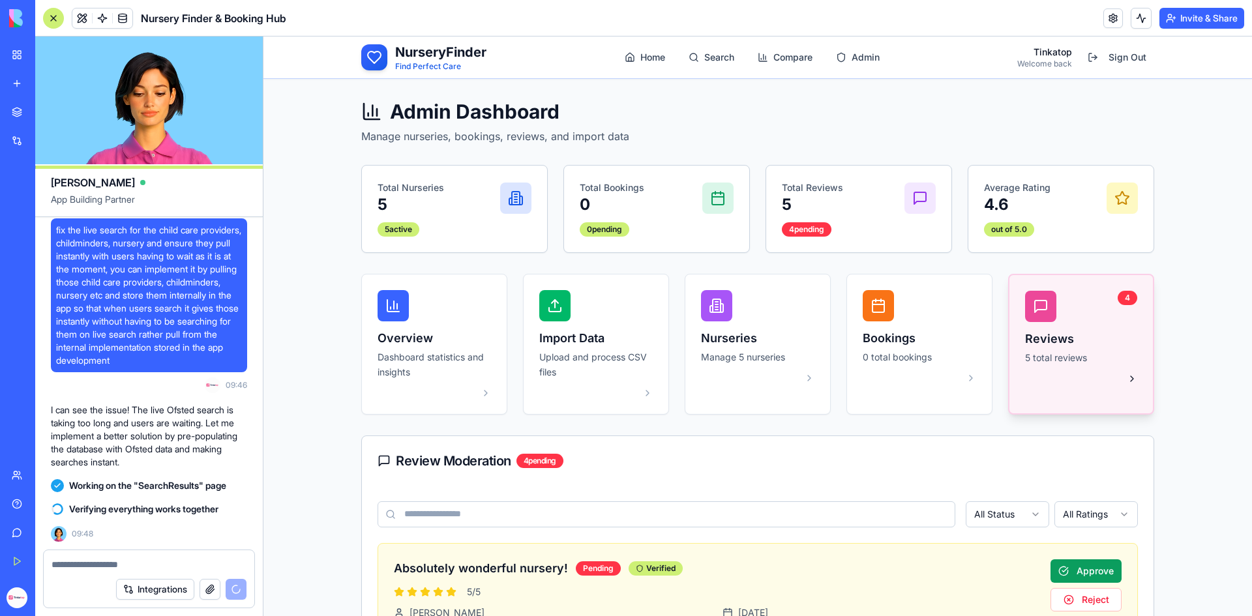
click at [1119, 350] on div "Reviews 5 total reviews" at bounding box center [1081, 348] width 112 height 36
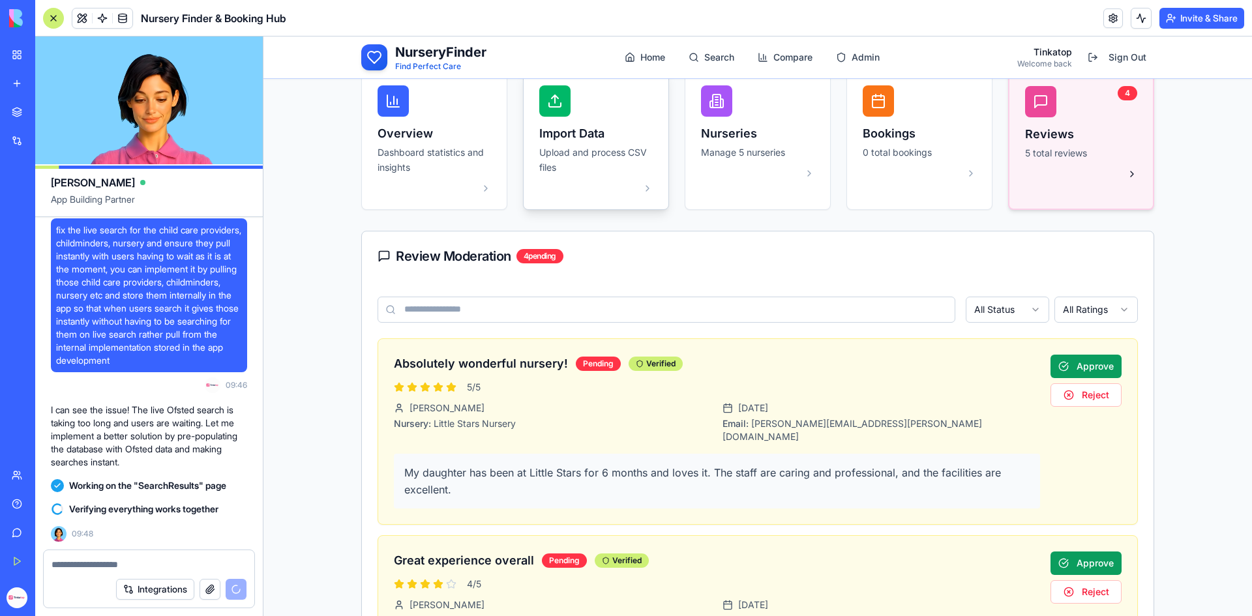
scroll to position [261, 0]
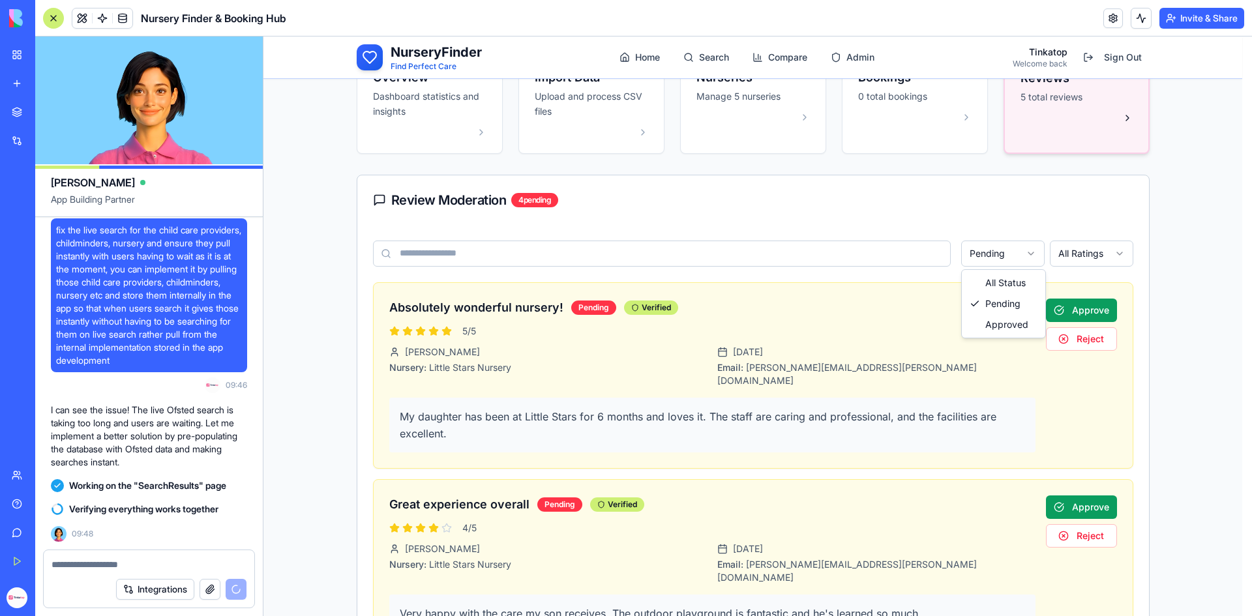
click at [993, 252] on html "NurseryFinder Find Perfect Care Home Search Compare Admin Tinkatop Welcome back…" at bounding box center [758, 546] width 989 height 1540
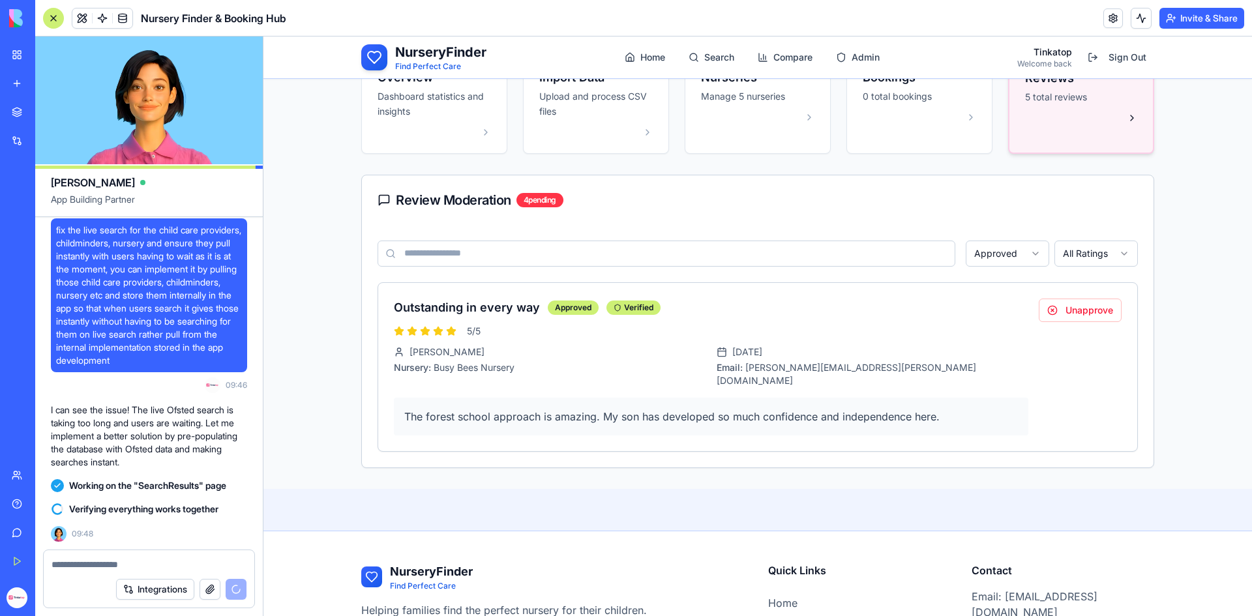
click at [1008, 255] on html "NurseryFinder Find Perfect Care Home Search Compare Admin [GEOGRAPHIC_DATA] Wel…" at bounding box center [758, 267] width 989 height 983
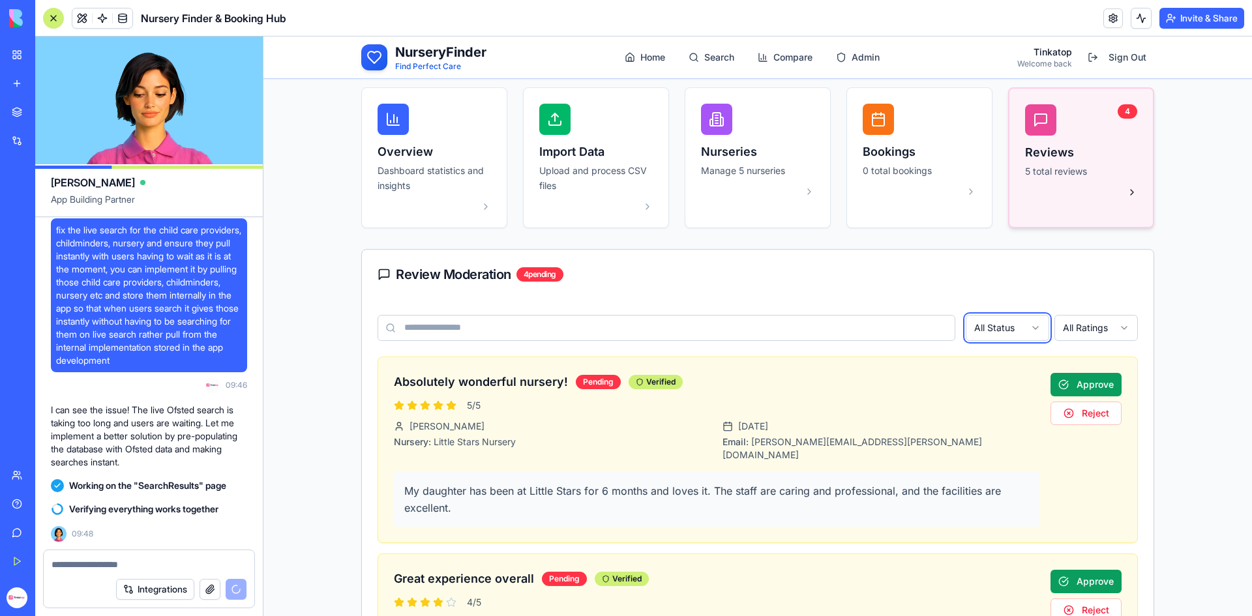
scroll to position [0, 0]
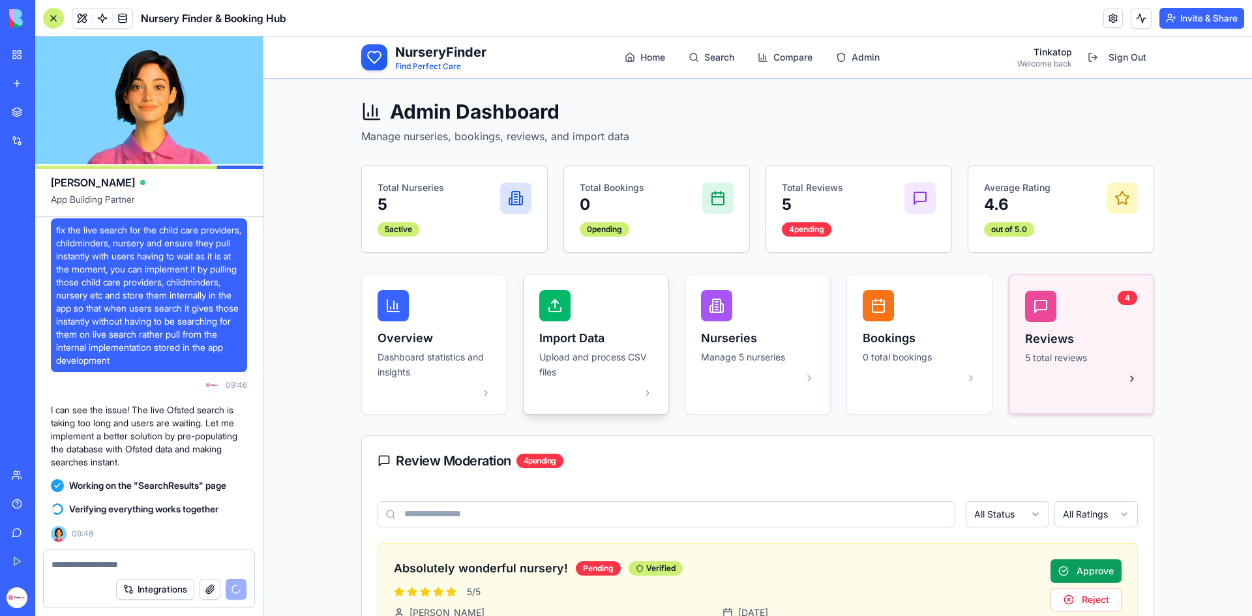
click at [573, 312] on div at bounding box center [595, 305] width 113 height 31
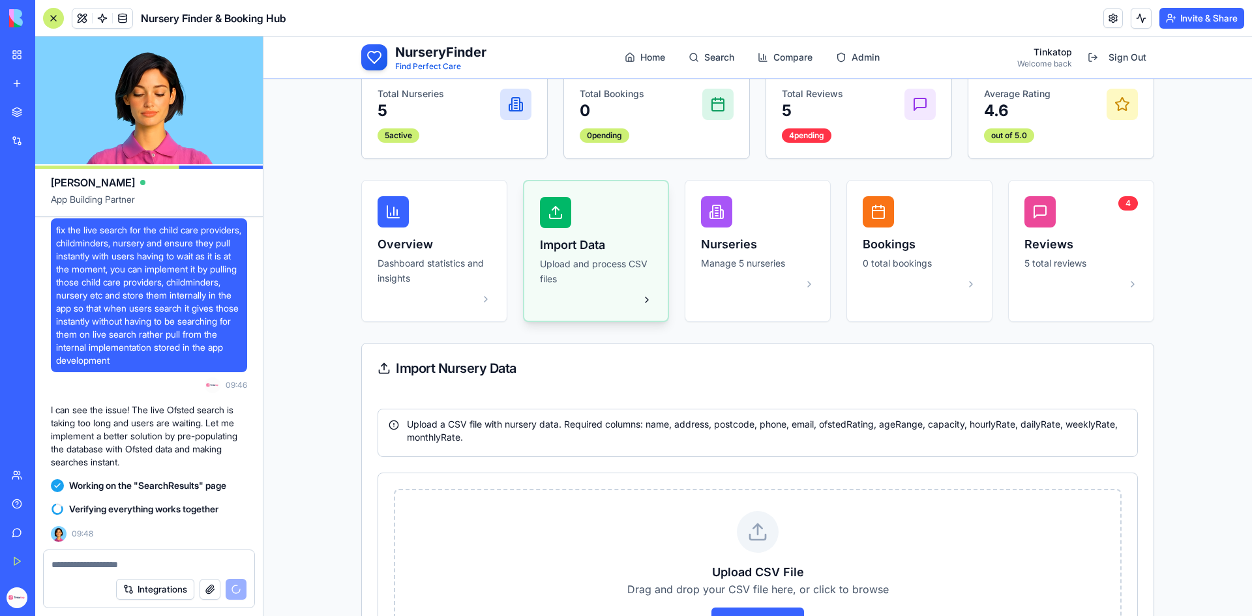
scroll to position [326, 0]
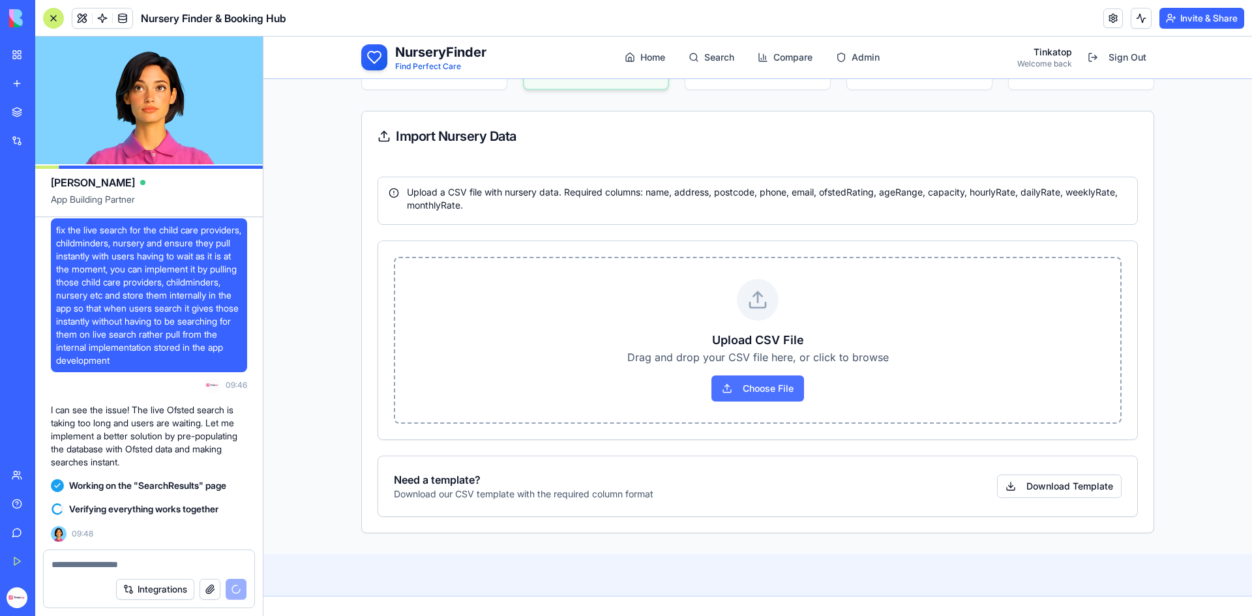
click at [725, 382] on button "Choose File" at bounding box center [758, 389] width 93 height 26
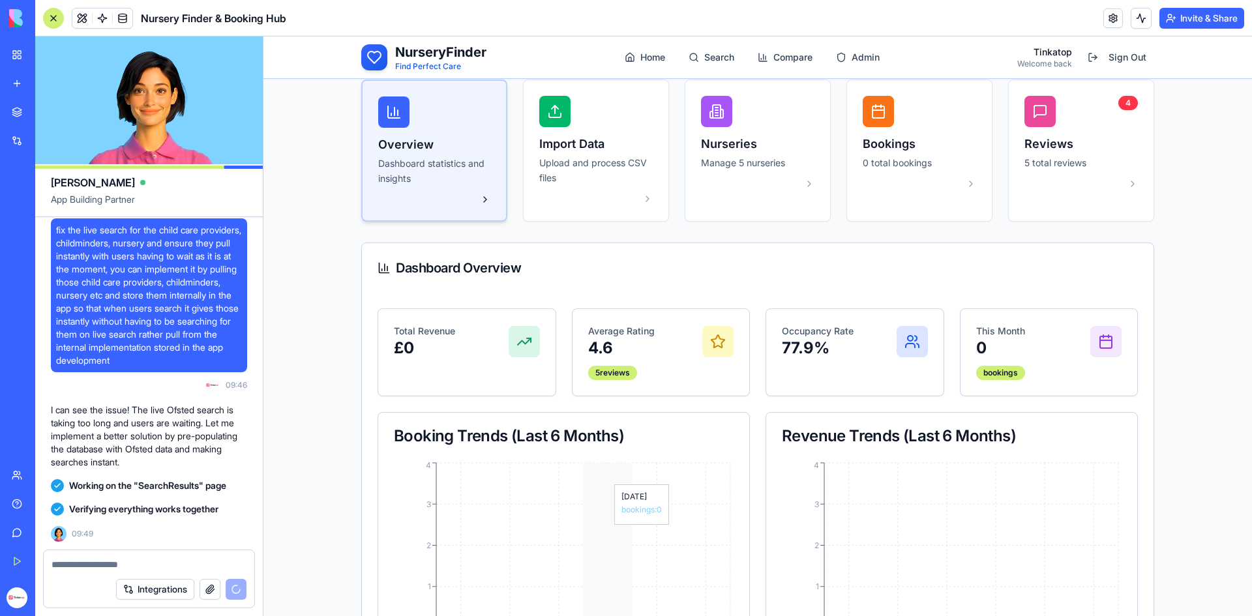
scroll to position [0, 0]
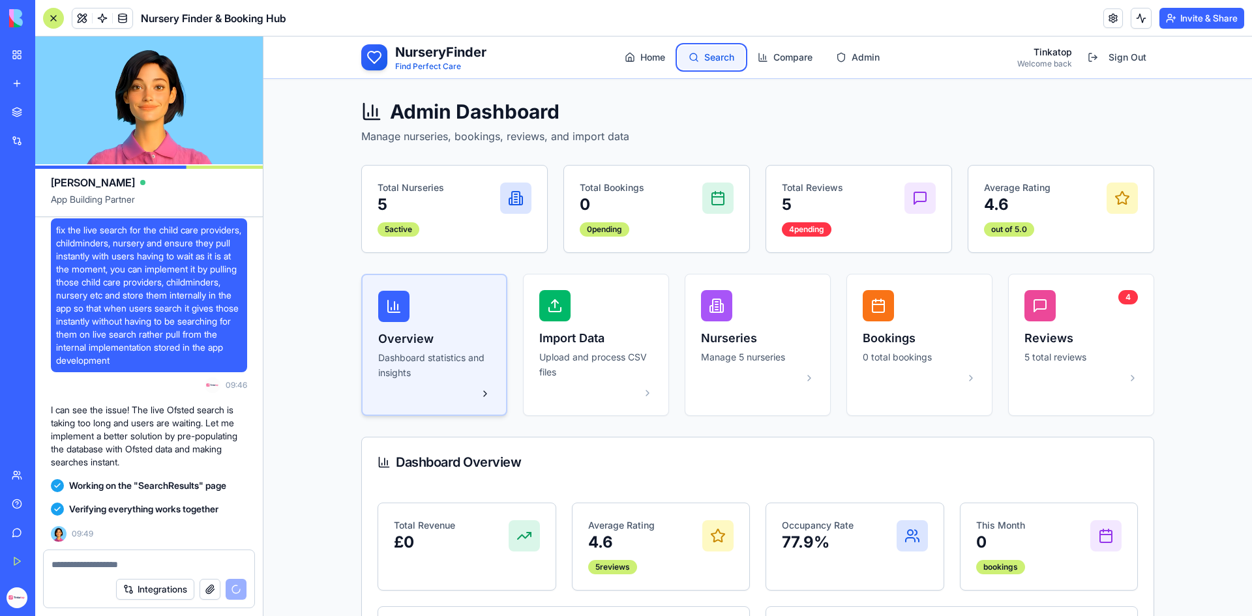
click at [691, 58] on icon at bounding box center [694, 57] width 10 height 10
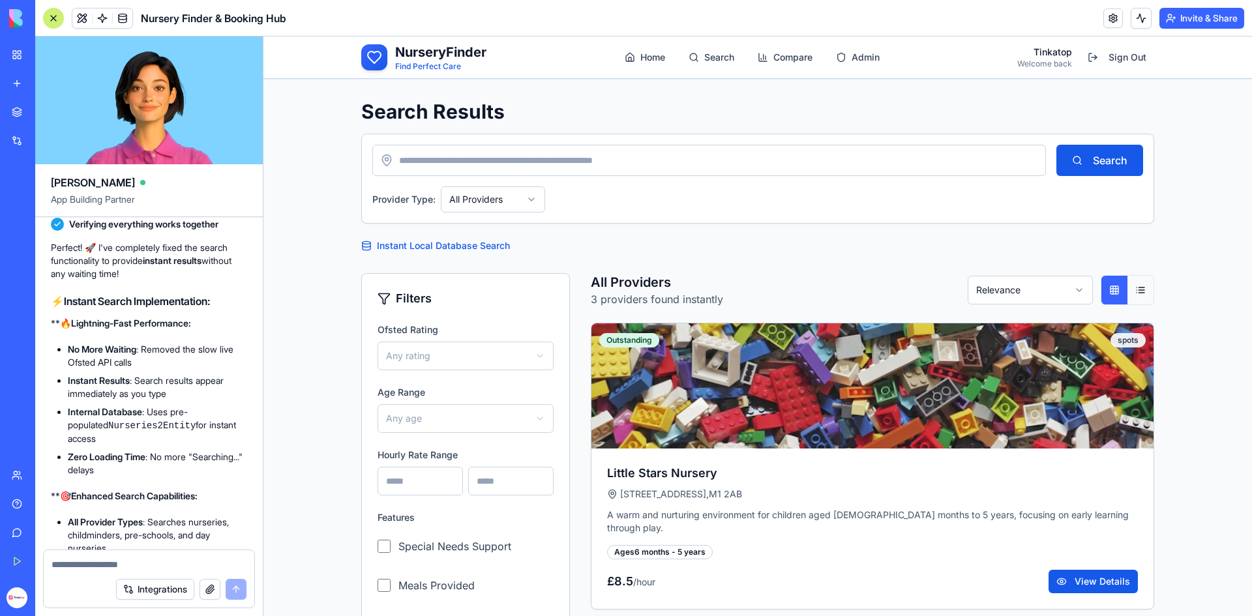
scroll to position [6956, 0]
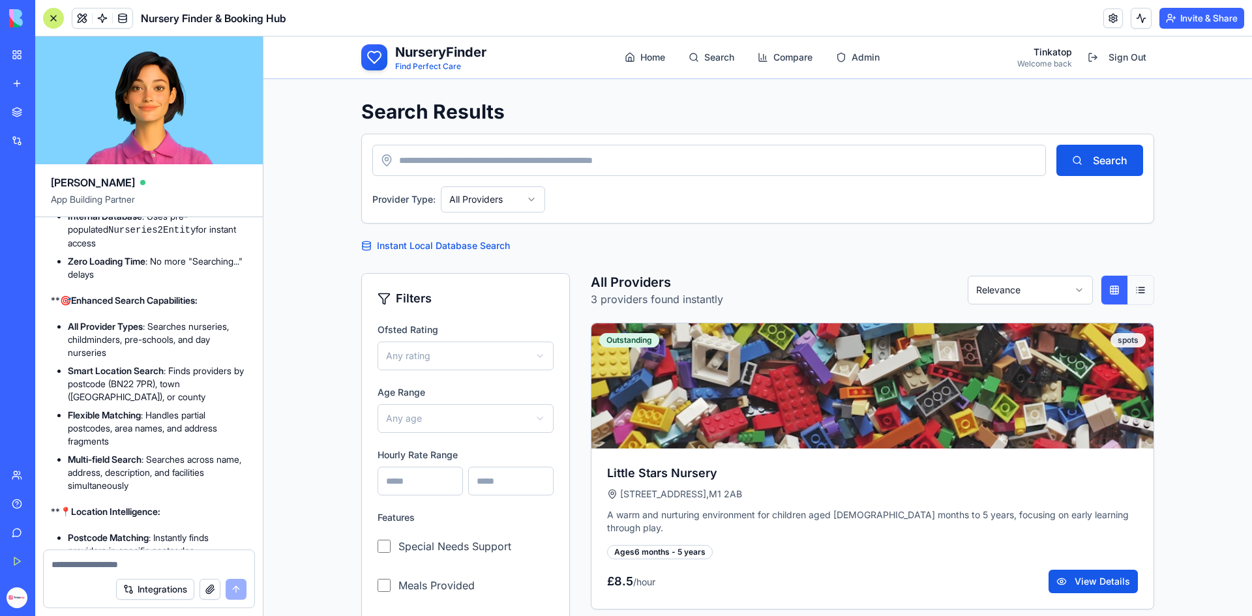
click at [560, 155] on input at bounding box center [709, 160] width 674 height 31
click at [1116, 151] on button "Search" at bounding box center [1100, 160] width 87 height 31
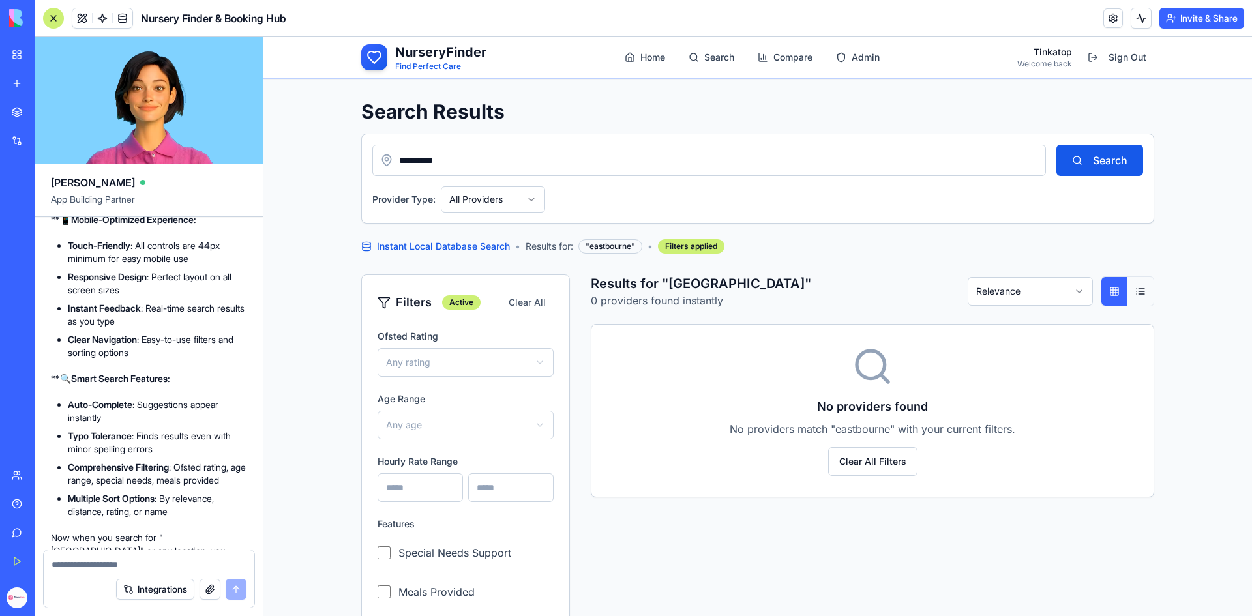
scroll to position [7674, 0]
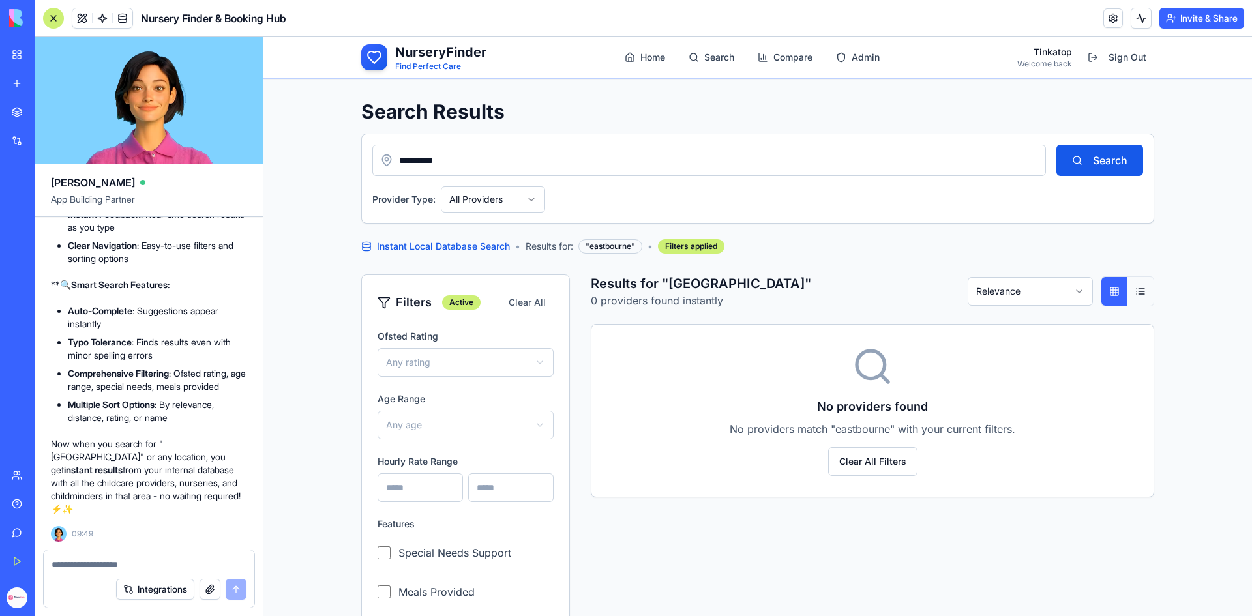
drag, startPoint x: 506, startPoint y: 157, endPoint x: 299, endPoint y: 148, distance: 206.9
click at [306, 150] on div "**********" at bounding box center [758, 381] width 989 height 604
click at [697, 55] on link "Search" at bounding box center [711, 57] width 67 height 23
click at [558, 155] on input "**********" at bounding box center [709, 160] width 674 height 31
click at [1067, 155] on button "Search" at bounding box center [1100, 160] width 87 height 31
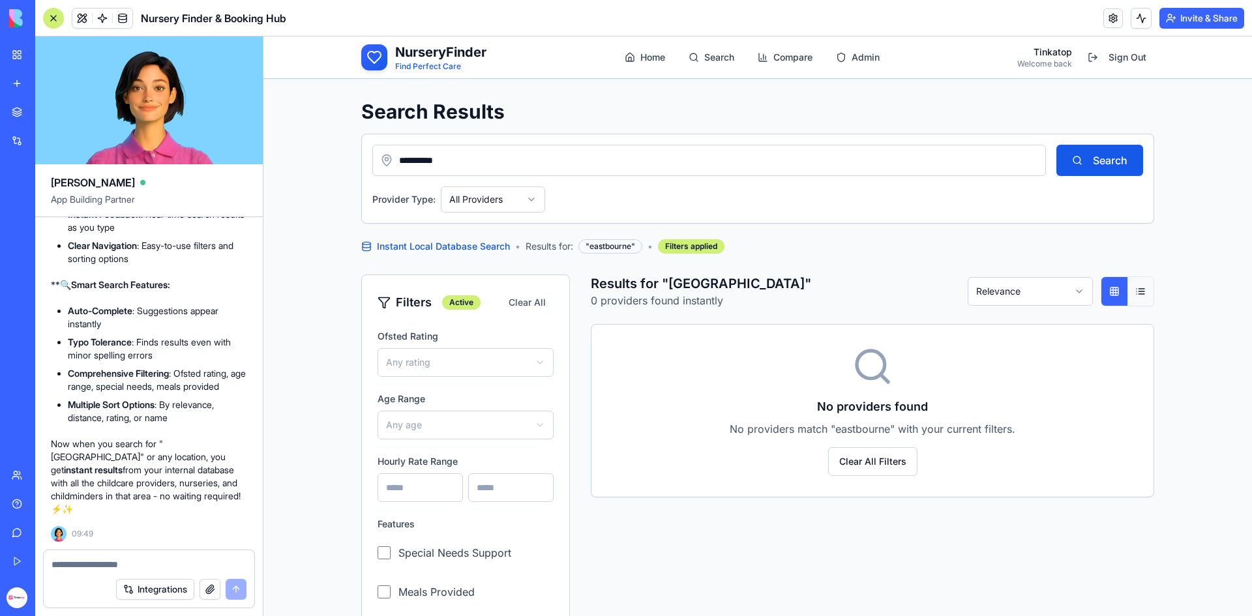
drag, startPoint x: 613, startPoint y: 156, endPoint x: 342, endPoint y: 147, distance: 270.8
click at [344, 147] on div "**********" at bounding box center [757, 381] width 835 height 604
type input "*******"
click at [1049, 151] on div "******* Search" at bounding box center [757, 160] width 771 height 31
click at [1068, 157] on button "Search" at bounding box center [1100, 160] width 87 height 31
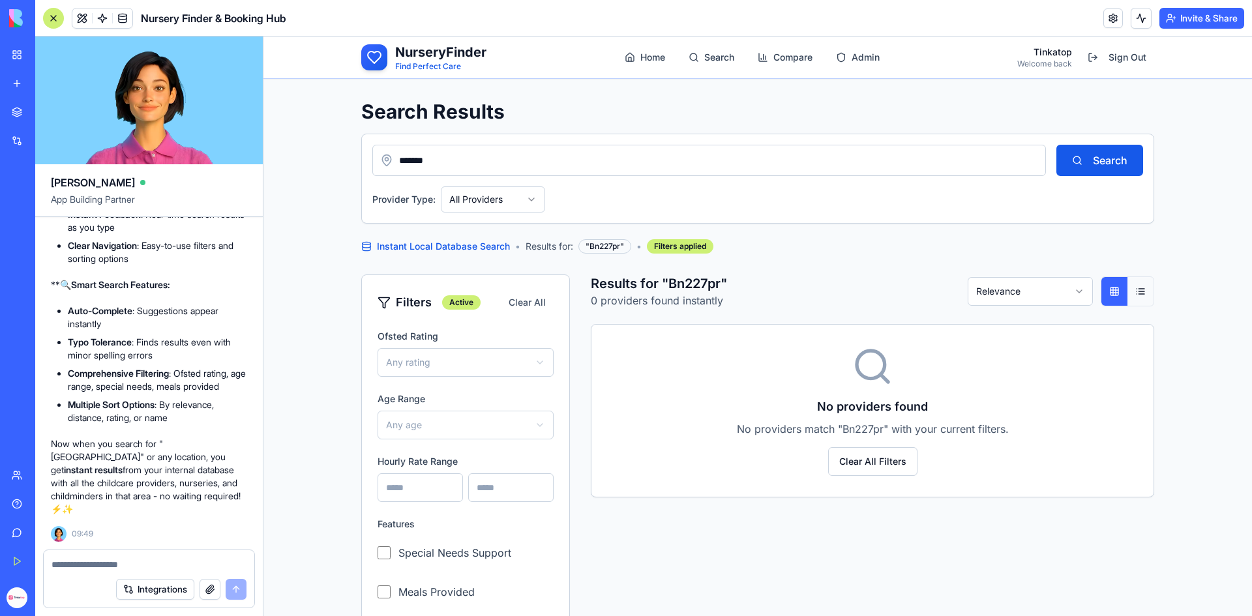
drag, startPoint x: 303, startPoint y: 160, endPoint x: 134, endPoint y: 155, distance: 168.4
click at [264, 155] on html "**********" at bounding box center [758, 495] width 989 height 916
type input "**********"
click at [1083, 162] on button "Search" at bounding box center [1100, 160] width 87 height 31
click at [219, 585] on button "button" at bounding box center [210, 589] width 21 height 21
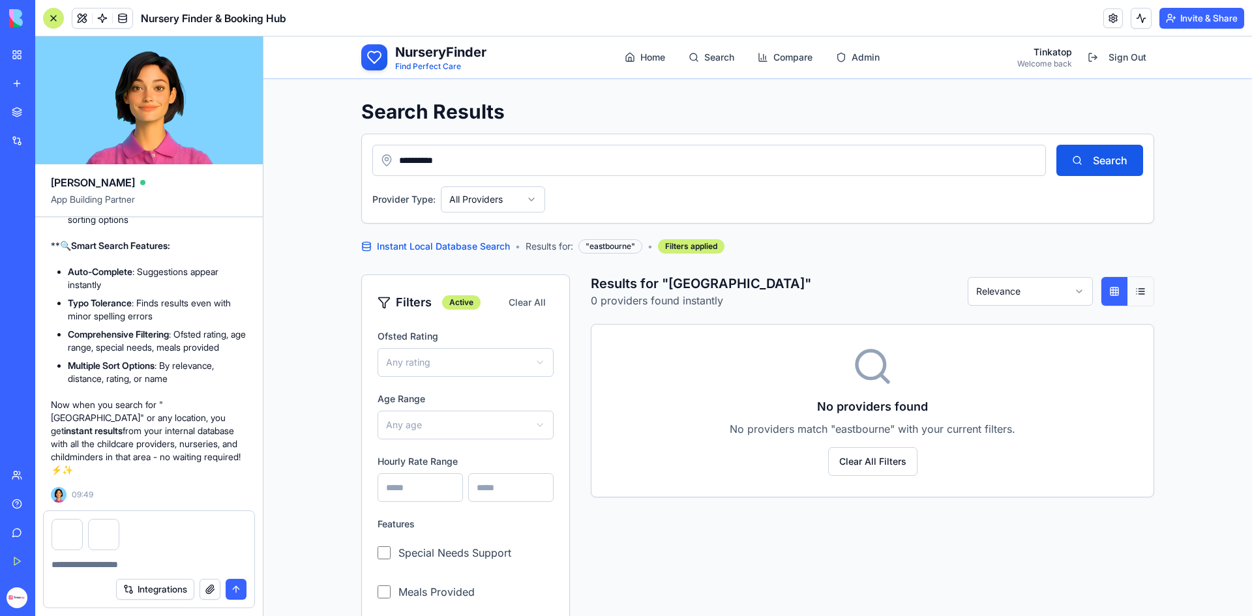
click at [94, 566] on textarea at bounding box center [149, 564] width 195 height 13
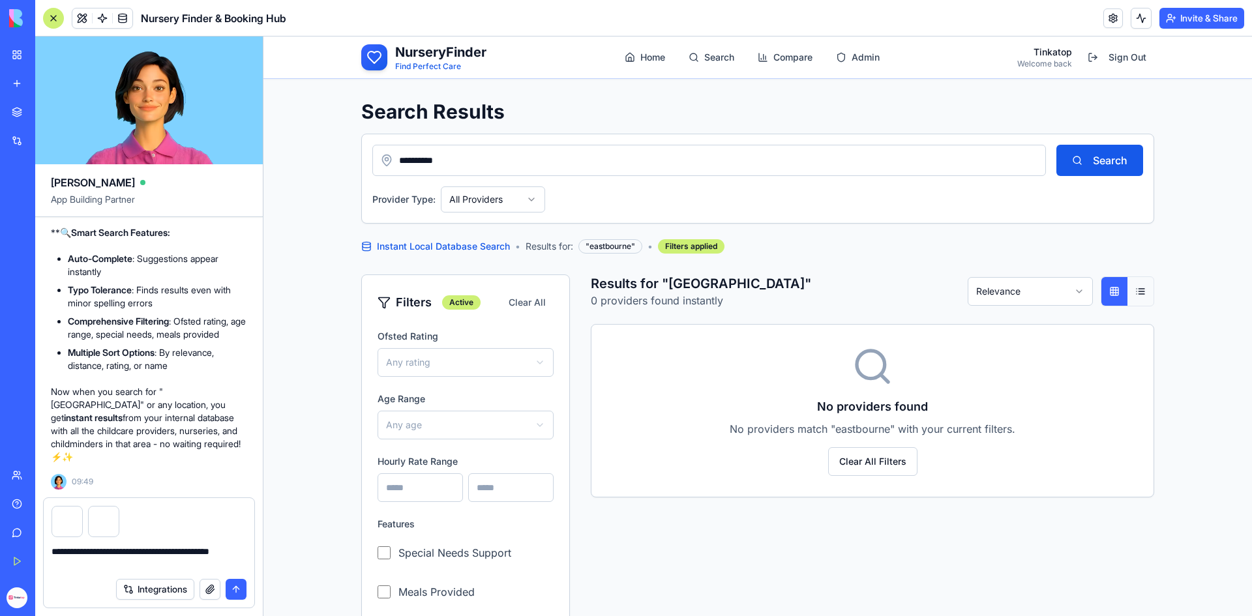
type textarea "**********"
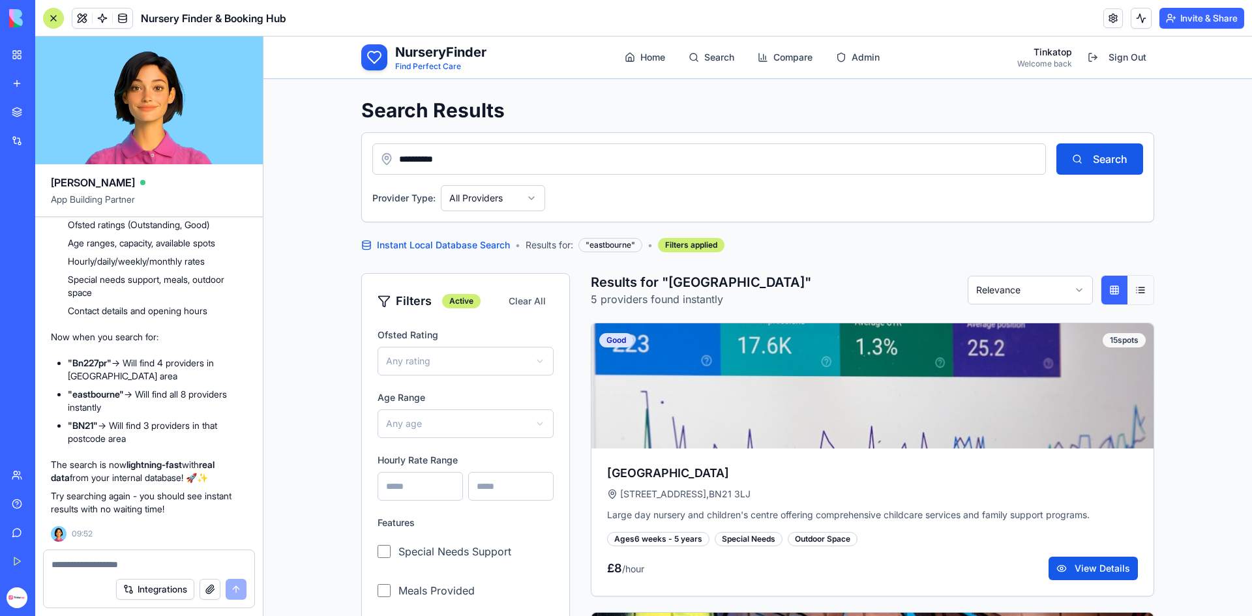
scroll to position [0, 0]
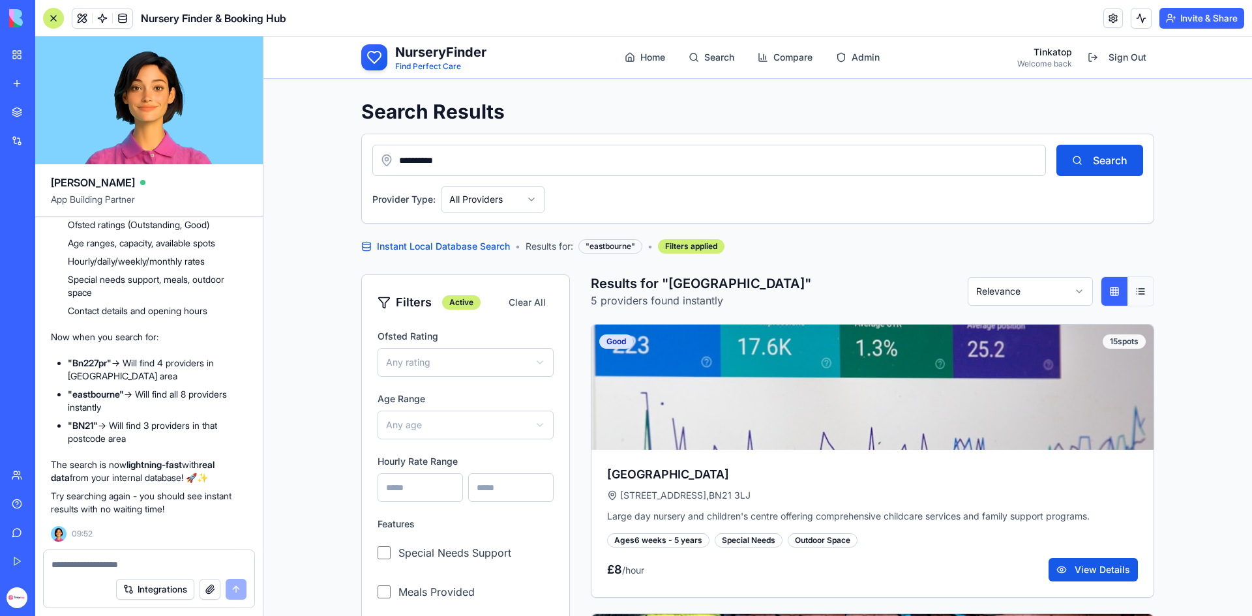
drag, startPoint x: 577, startPoint y: 165, endPoint x: 205, endPoint y: 160, distance: 372.5
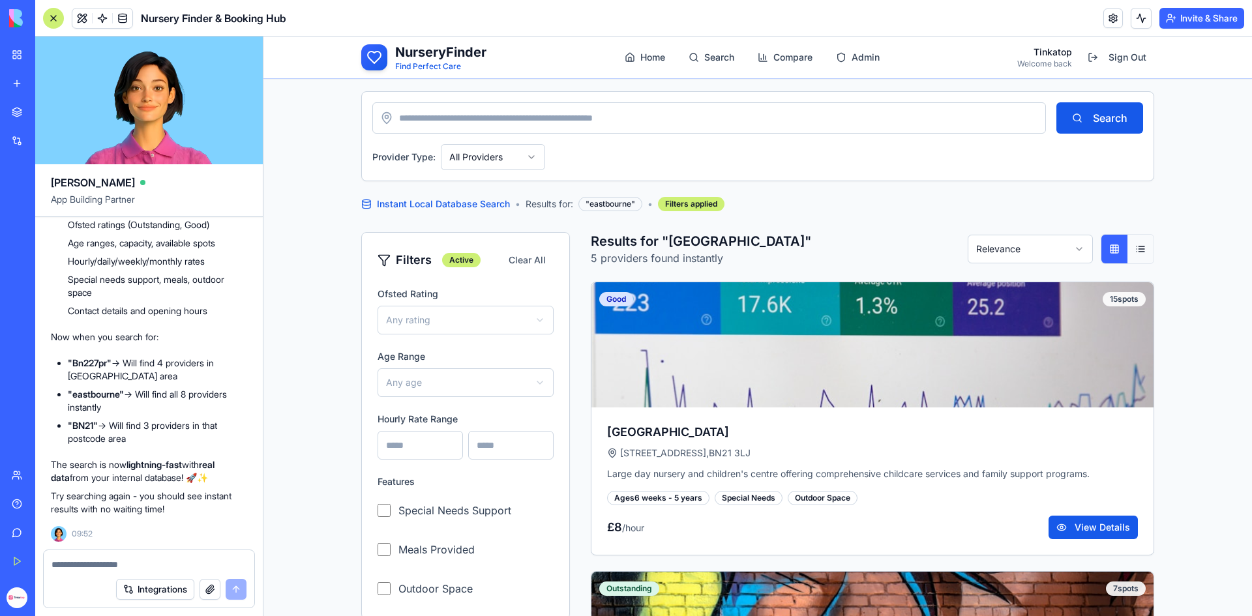
scroll to position [65, 0]
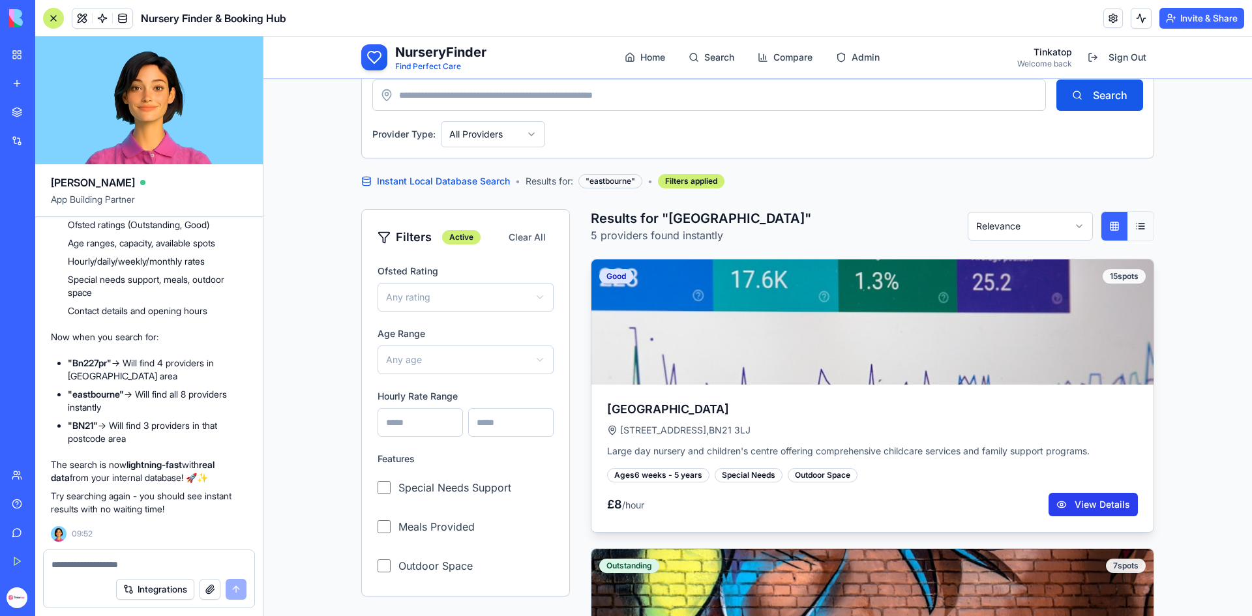
click at [1061, 507] on button "View Details" at bounding box center [1093, 504] width 89 height 23
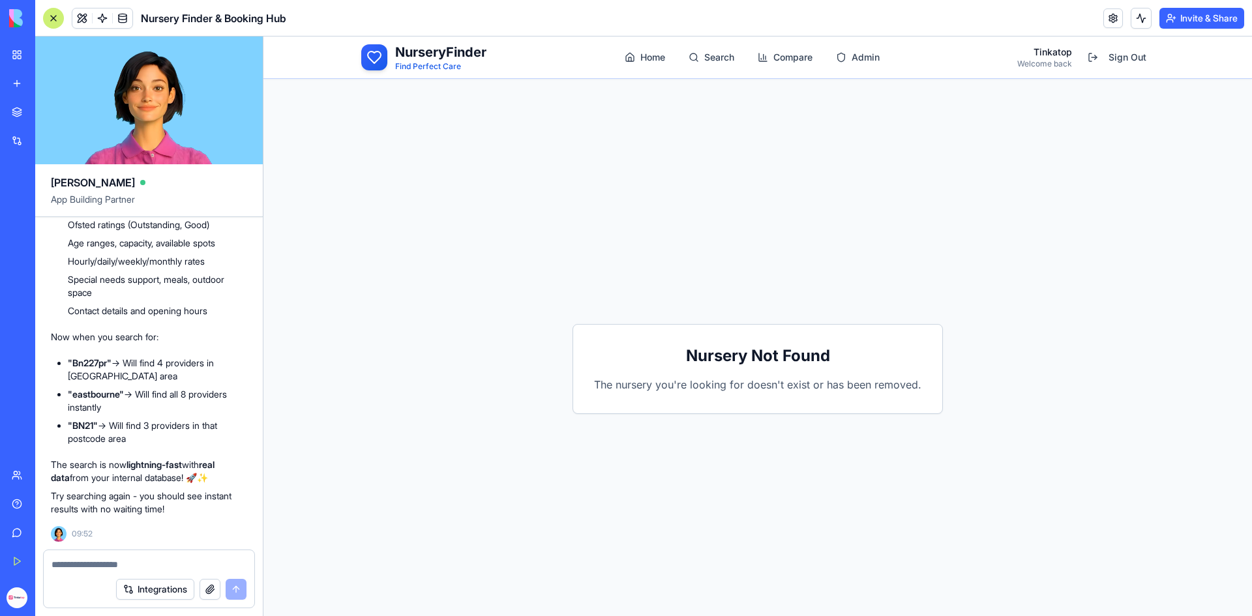
scroll to position [65, 0]
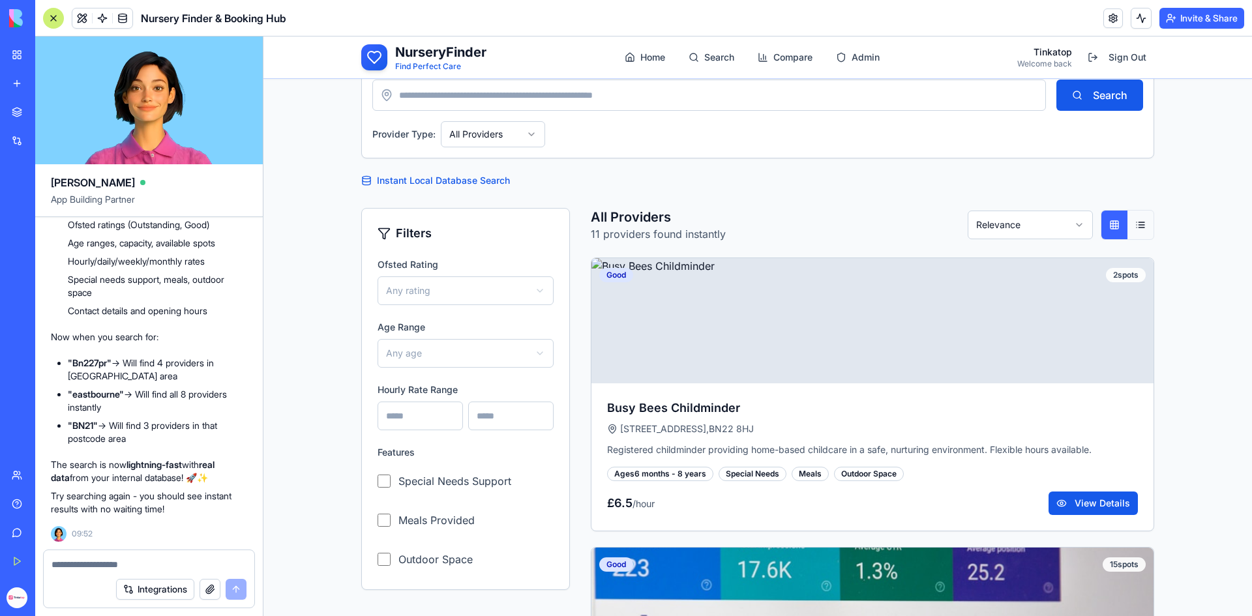
click at [544, 99] on input at bounding box center [709, 95] width 674 height 31
click at [1067, 94] on button "Search" at bounding box center [1100, 95] width 87 height 31
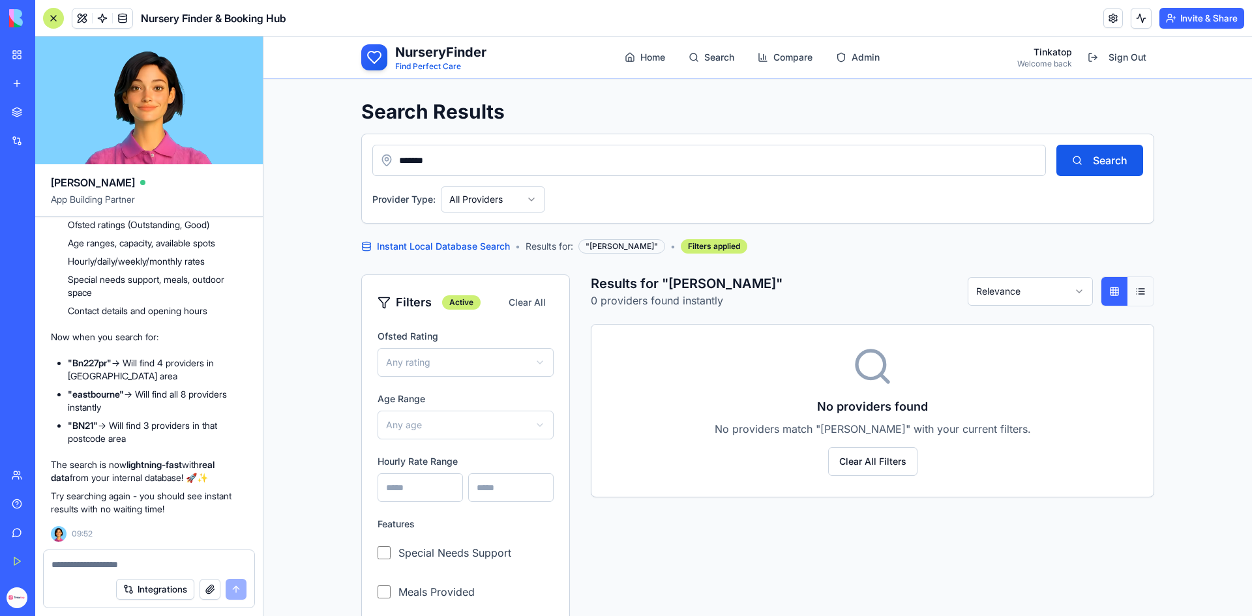
drag, startPoint x: 487, startPoint y: 164, endPoint x: 321, endPoint y: 166, distance: 165.7
click at [321, 166] on div "**********" at bounding box center [758, 381] width 989 height 604
type input "**********"
click at [1057, 145] on button "Search" at bounding box center [1100, 160] width 87 height 31
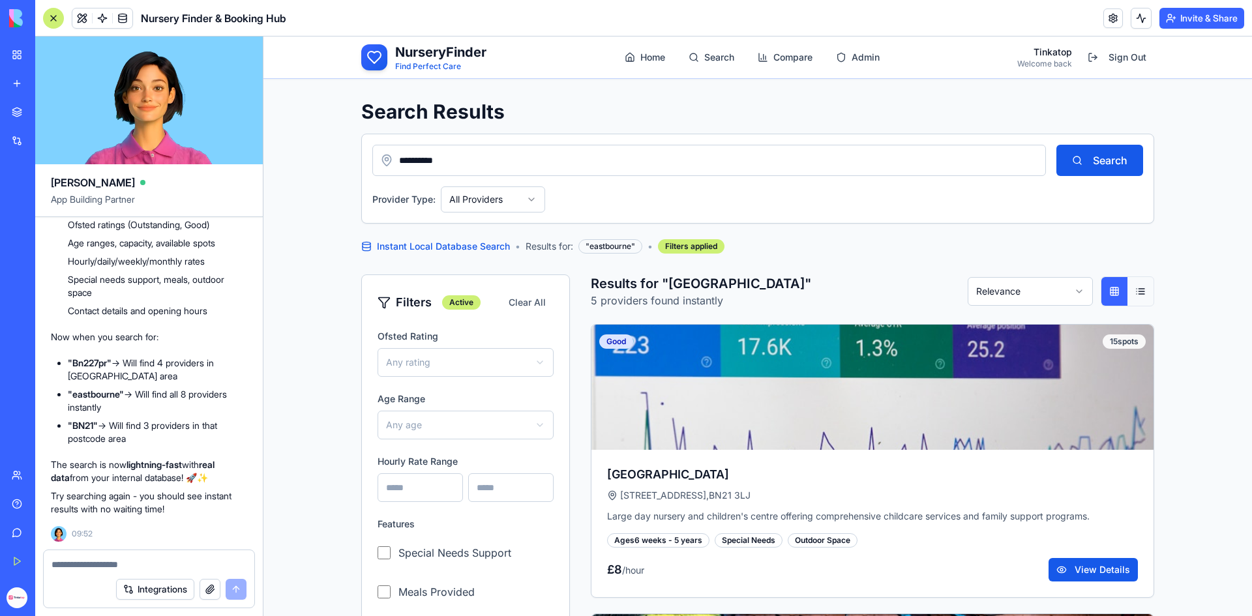
drag, startPoint x: 483, startPoint y: 160, endPoint x: 329, endPoint y: 155, distance: 153.3
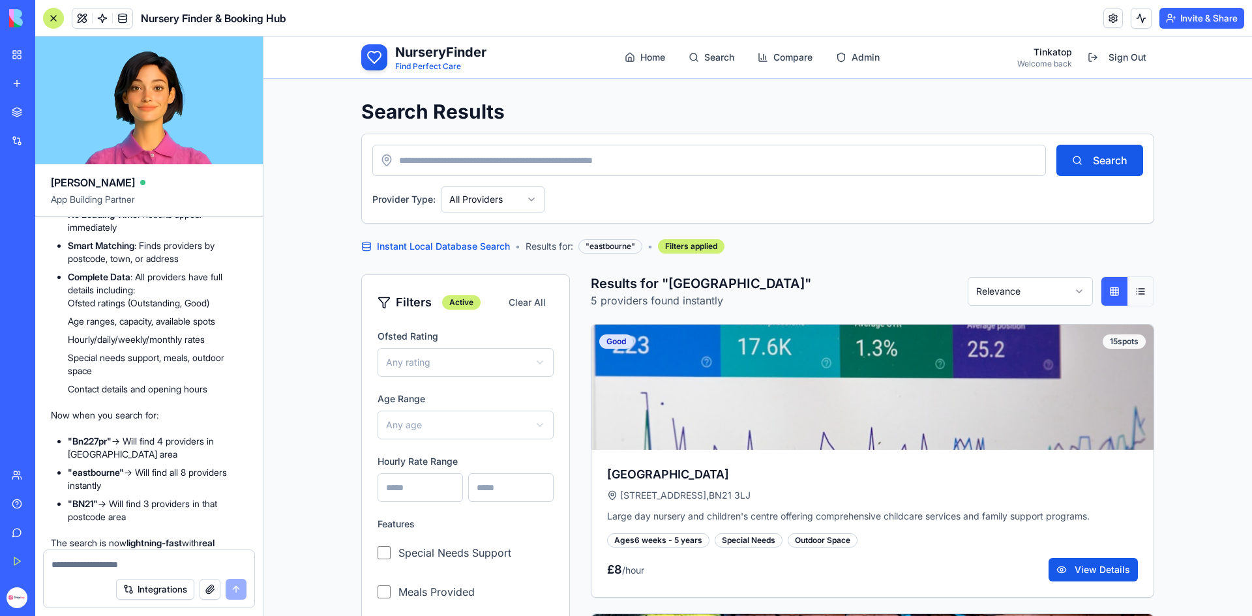
scroll to position [8739, 0]
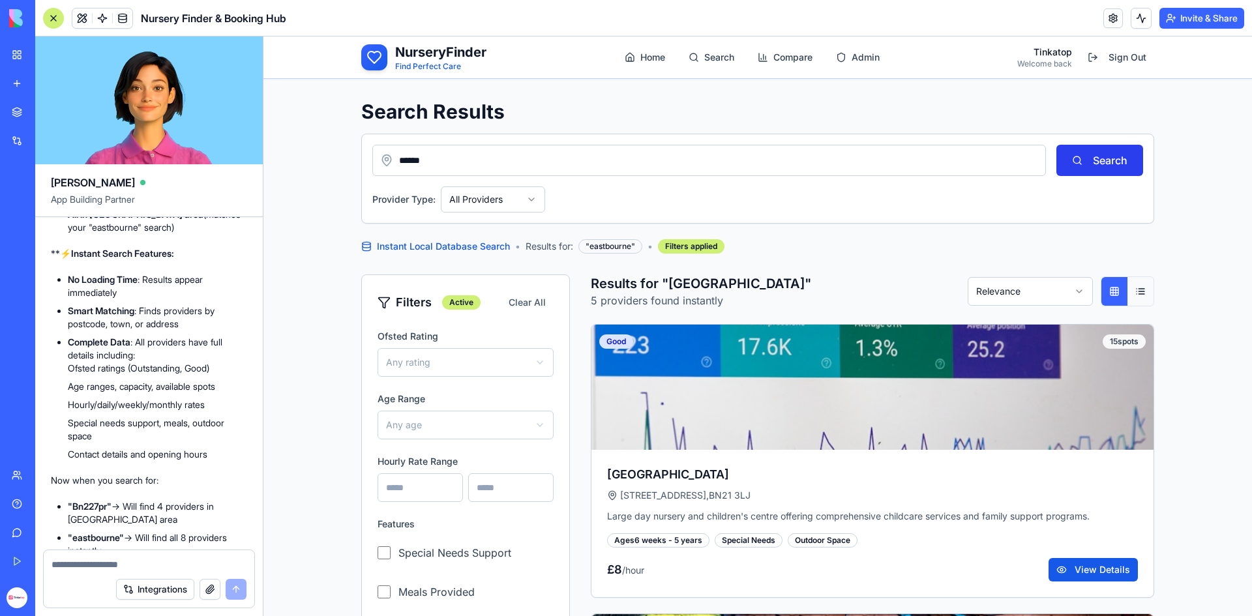
type input "******"
click at [1120, 151] on button "Search" at bounding box center [1100, 160] width 87 height 31
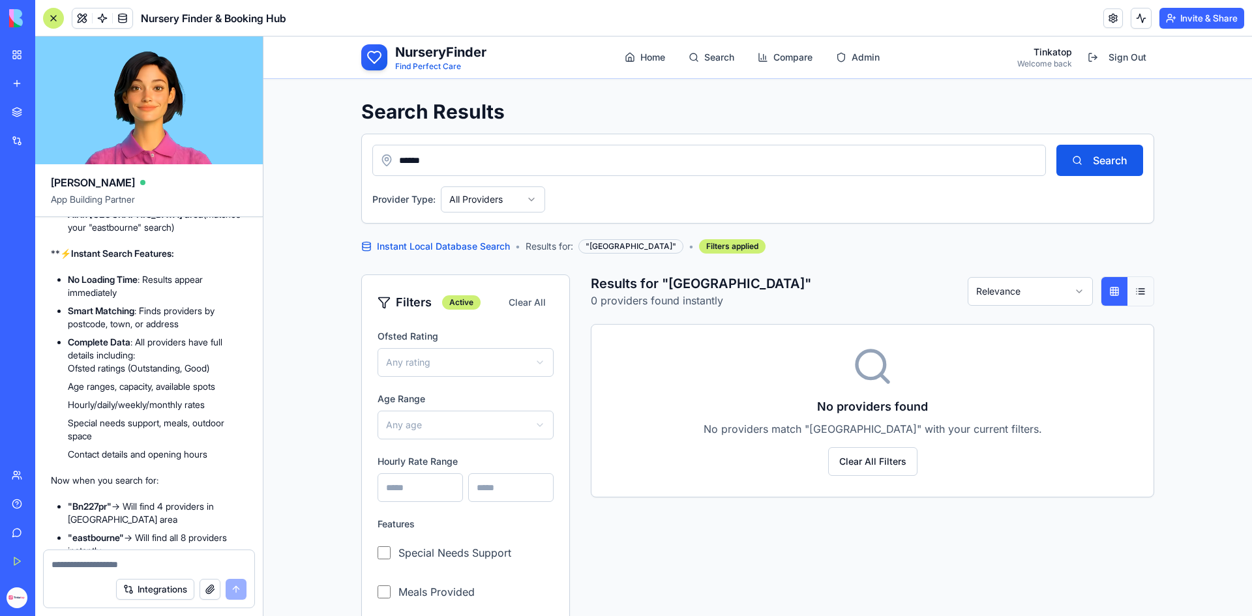
click at [89, 566] on textarea at bounding box center [149, 564] width 195 height 13
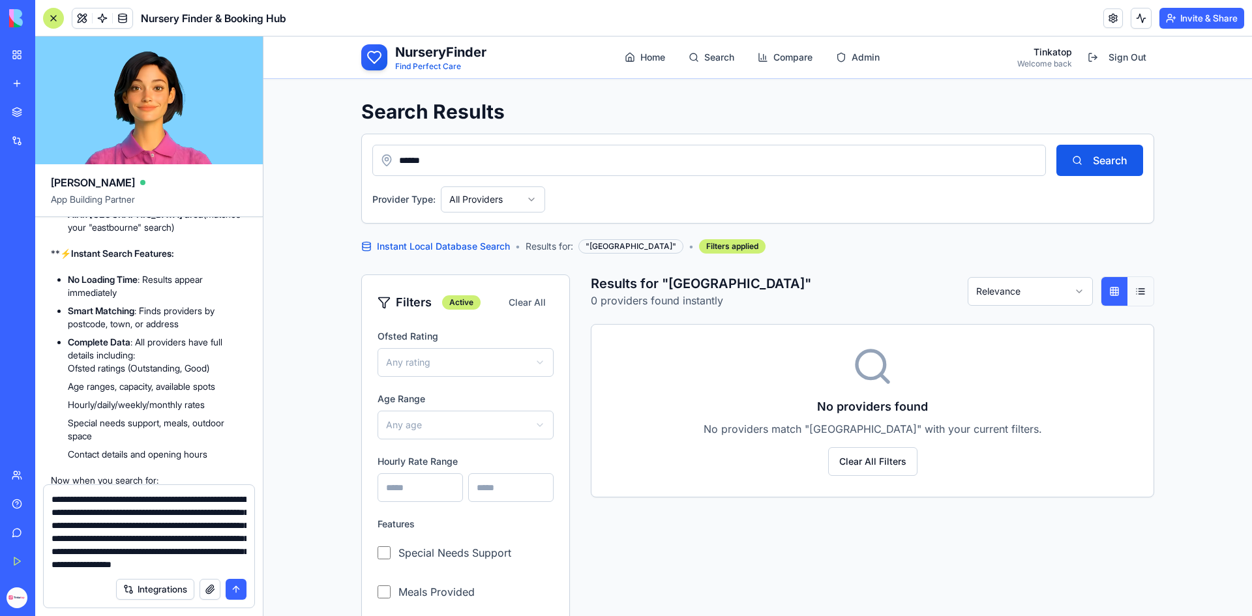
scroll to position [25, 0]
type textarea "**********"
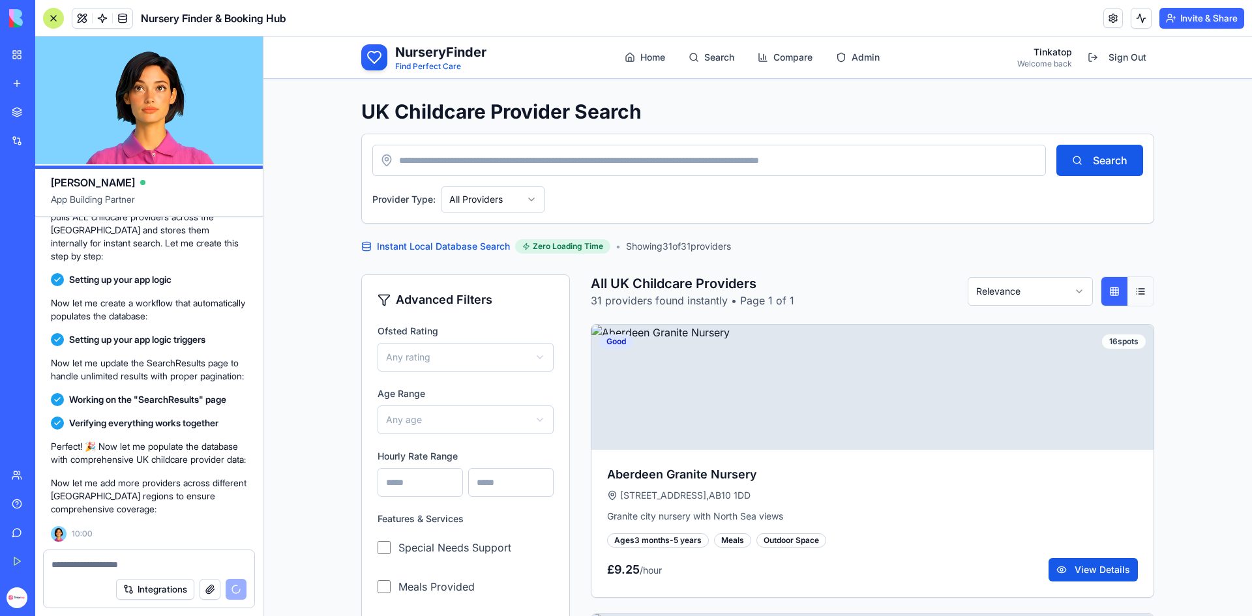
scroll to position [11019, 0]
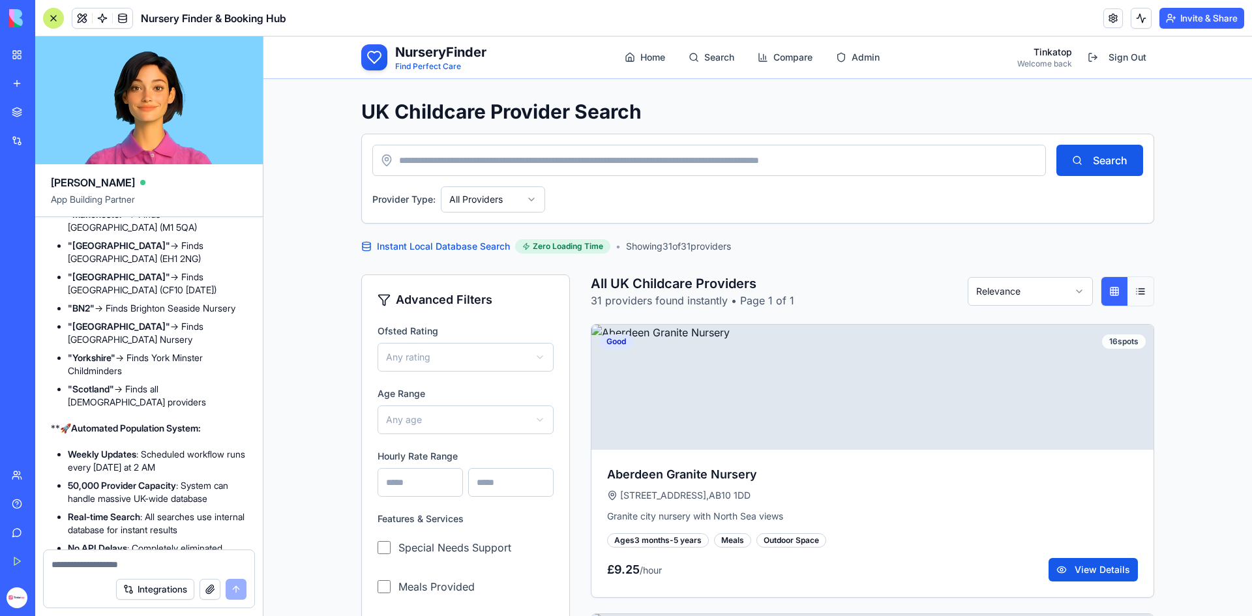
click at [612, 162] on input at bounding box center [709, 160] width 674 height 31
click at [1057, 145] on button "Search" at bounding box center [1100, 160] width 87 height 31
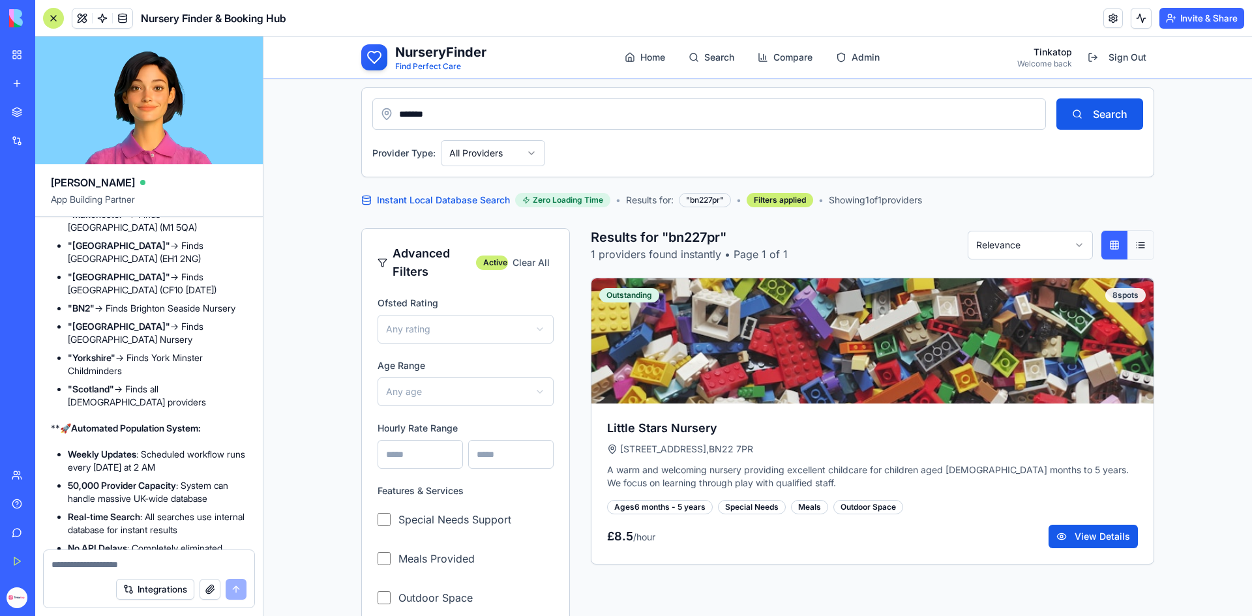
scroll to position [0, 0]
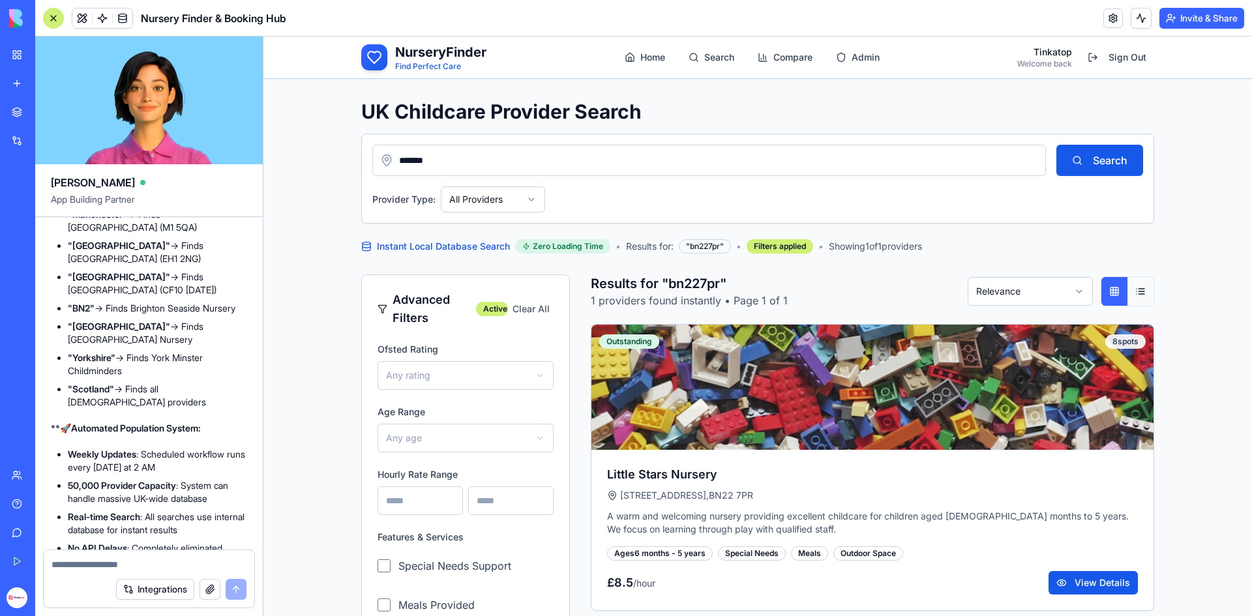
drag, startPoint x: 457, startPoint y: 162, endPoint x: 500, endPoint y: 179, distance: 46.6
click at [264, 143] on html "**********" at bounding box center [758, 501] width 989 height 929
type input "**********"
click at [1057, 145] on button "Search" at bounding box center [1100, 160] width 87 height 31
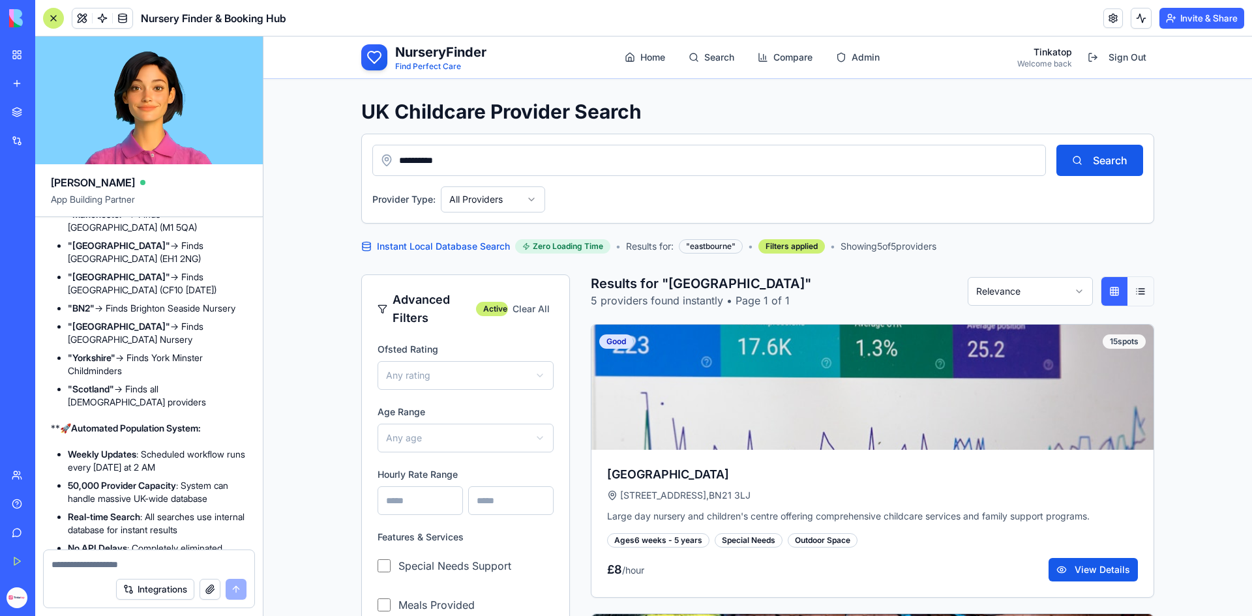
drag, startPoint x: 568, startPoint y: 158, endPoint x: 334, endPoint y: 157, distance: 234.2
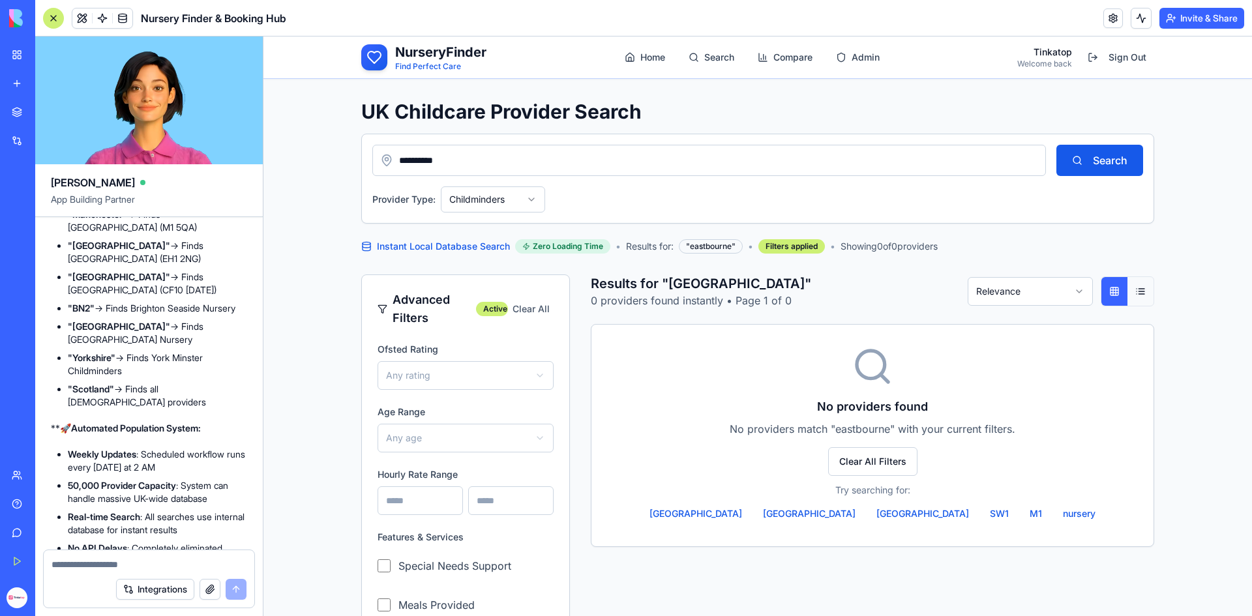
click at [468, 194] on html "**********" at bounding box center [758, 501] width 989 height 929
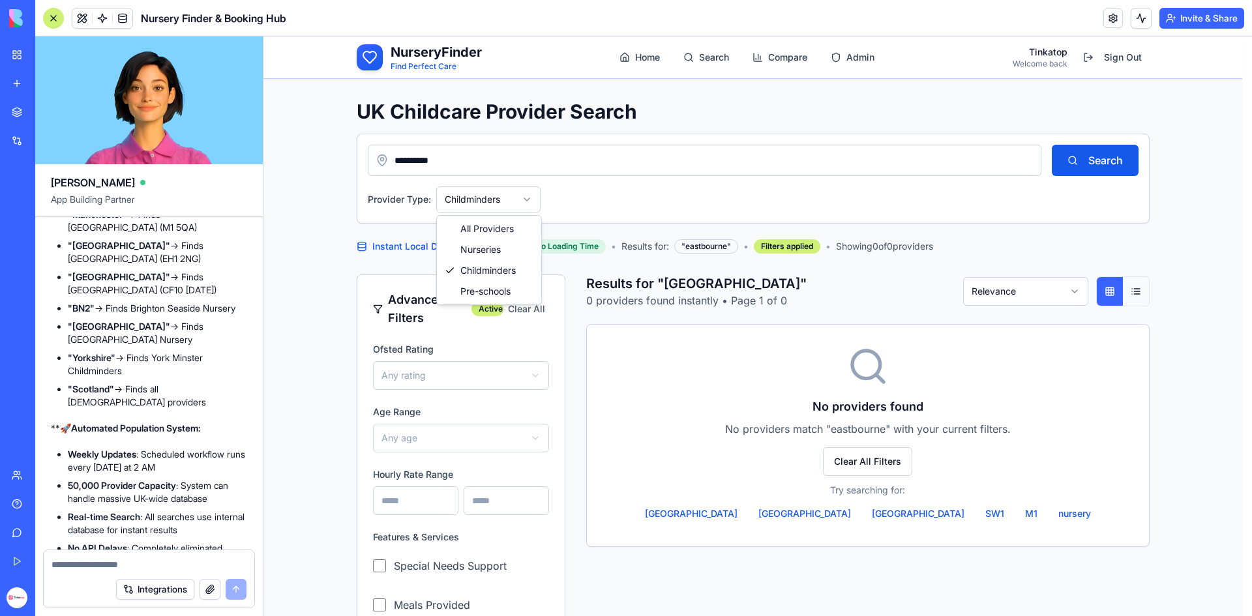
select select "*******"
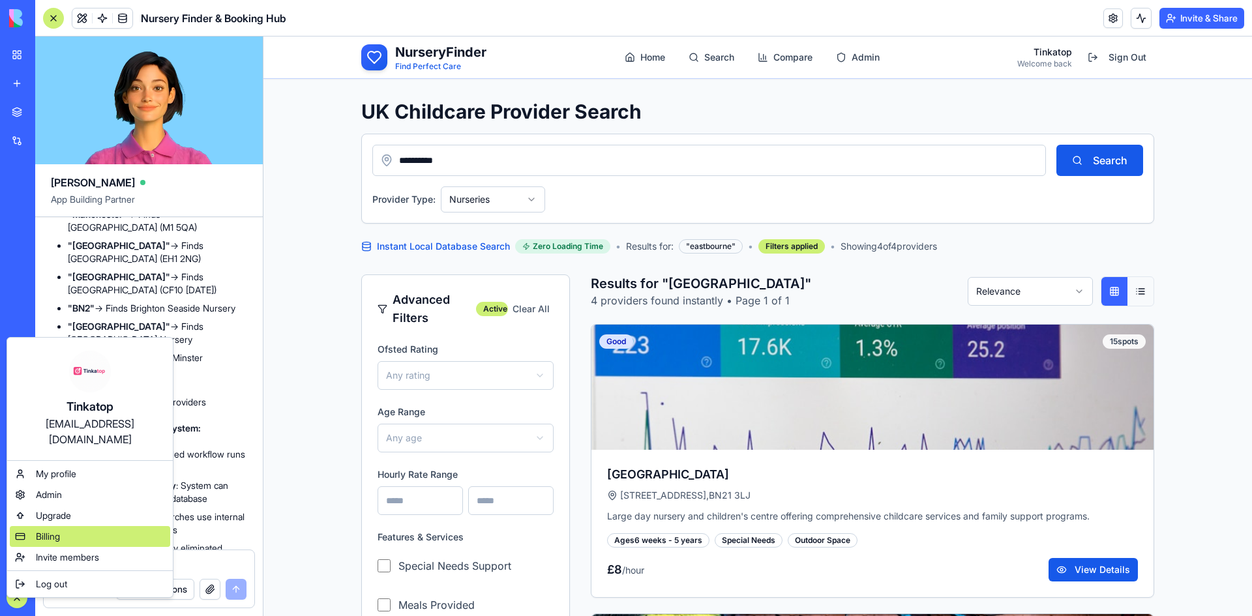
click at [38, 530] on span "Billing" at bounding box center [48, 536] width 24 height 13
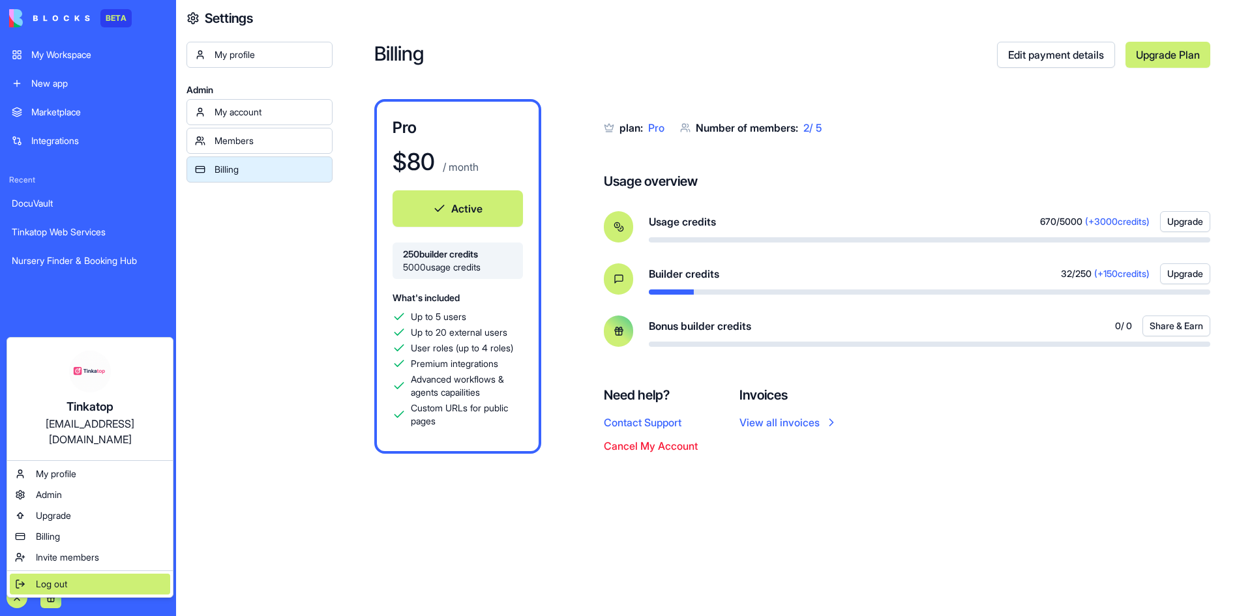
click at [31, 574] on div "Log out" at bounding box center [90, 584] width 160 height 21
